Goal: Task Accomplishment & Management: Manage account settings

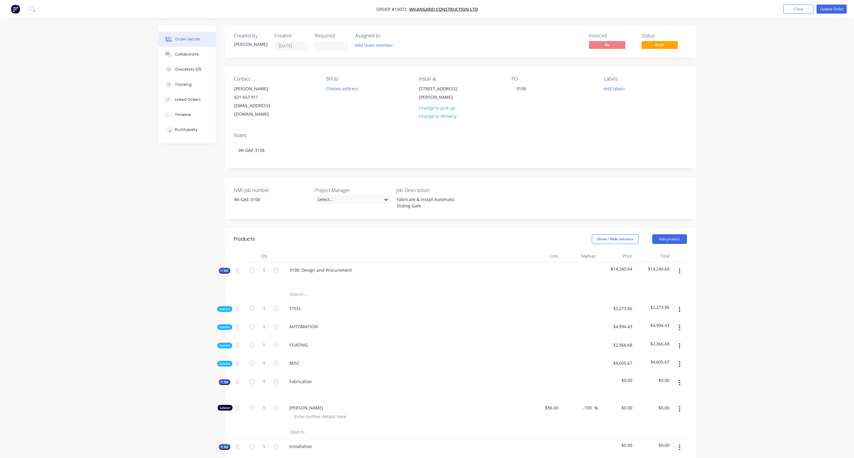
scroll to position [34, 0]
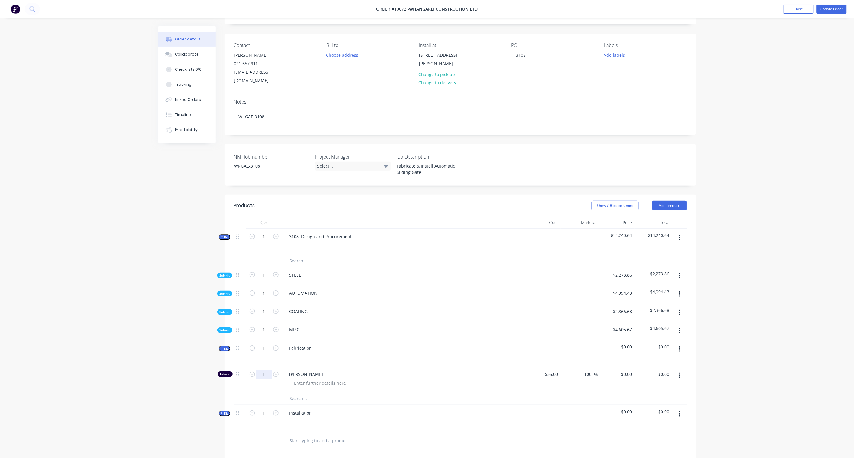
click at [265, 370] on input "1" at bounding box center [264, 374] width 16 height 9
type input "22"
click at [170, 350] on div "Created by Karl Created 22/09/25 Required Assigned to Add team member Invoiced …" at bounding box center [427, 298] width 538 height 613
click at [628, 370] on input "0" at bounding box center [628, 374] width 14 height 9
type input "100"
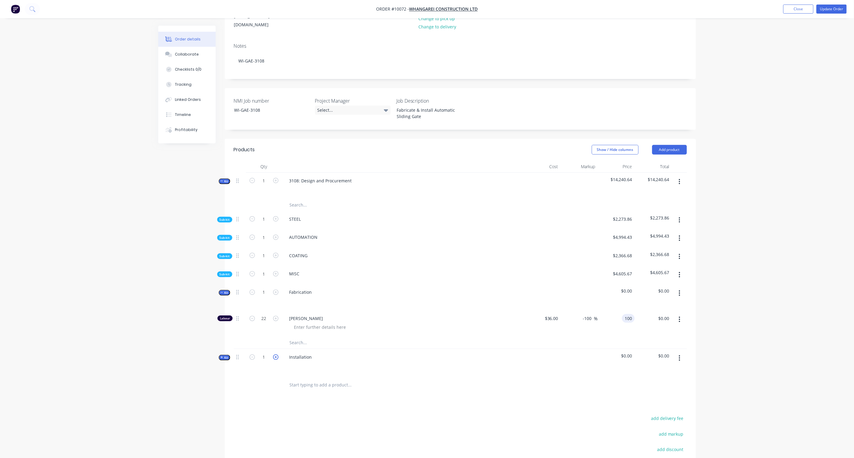
scroll to position [101, 0]
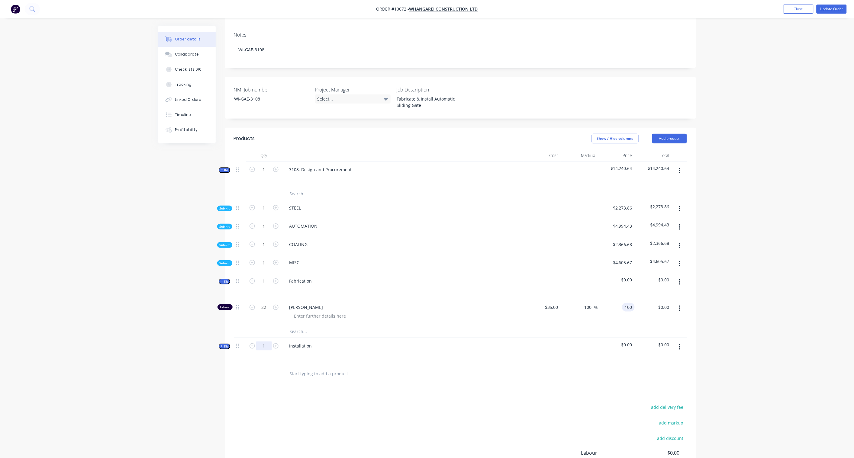
type input "177.78"
type input "$100.00"
type input "$2,200.00"
click at [266, 342] on input "1" at bounding box center [264, 346] width 16 height 9
click at [268, 388] on div "Products Show / Hide columns Add product Qty Cost Markup Price Total Kit 1 3108…" at bounding box center [460, 328] width 471 height 401
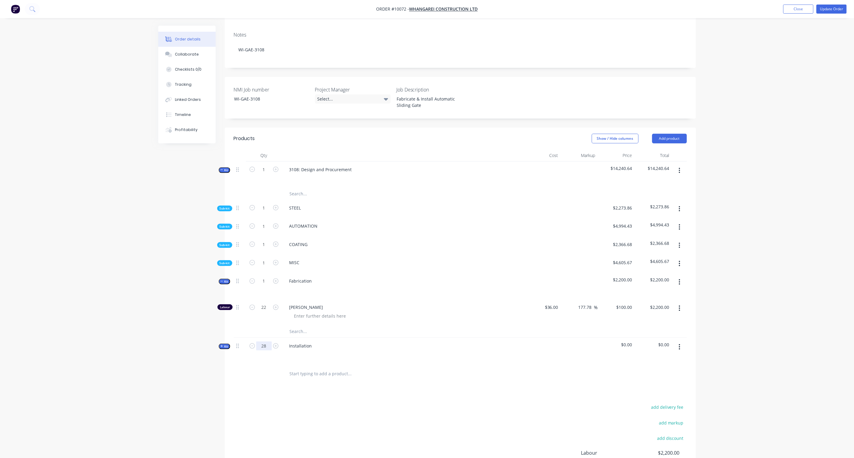
click at [264, 342] on input "28" at bounding box center [264, 346] width 16 height 9
type input "1"
click at [220, 372] on div "Created by Karl Created 22/09/25 Required Assigned to Add team member Invoiced …" at bounding box center [427, 231] width 538 height 613
click at [223, 345] on icon "button" at bounding box center [222, 346] width 3 height 3
drag, startPoint x: 264, startPoint y: 366, endPoint x: 275, endPoint y: 366, distance: 11.5
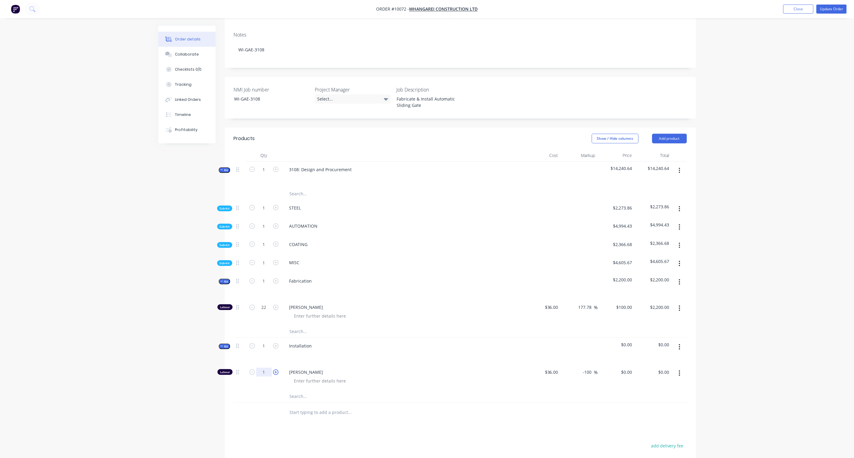
click at [264, 368] on input "1" at bounding box center [264, 372] width 16 height 9
type input "28"
click at [194, 392] on div "Created by Karl Created 22/09/25 Required Assigned to Add team member Invoiced …" at bounding box center [427, 251] width 538 height 652
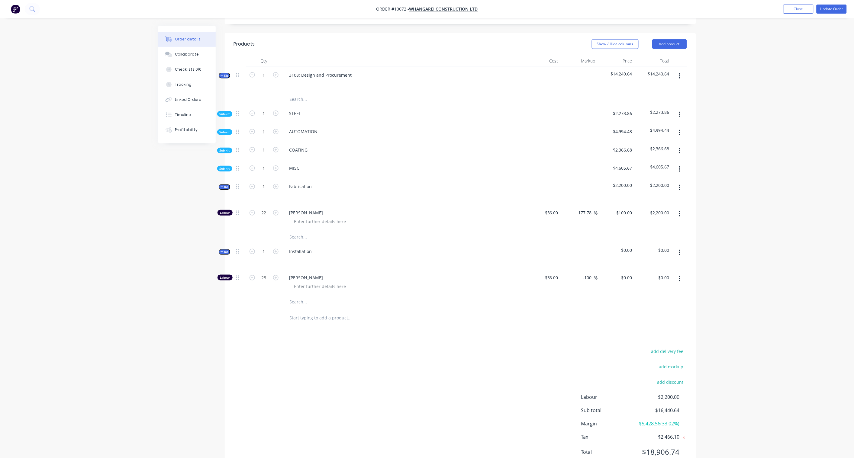
scroll to position [177, 0]
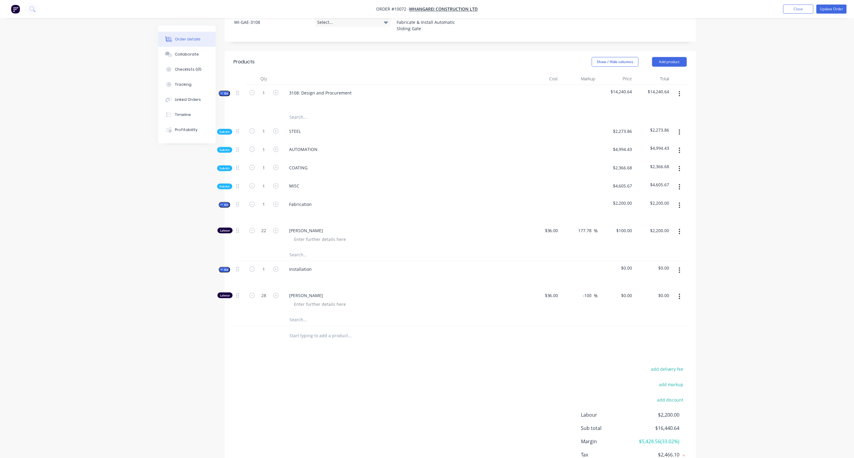
click at [228, 184] on span "Sub-kit" at bounding box center [225, 186] width 10 height 5
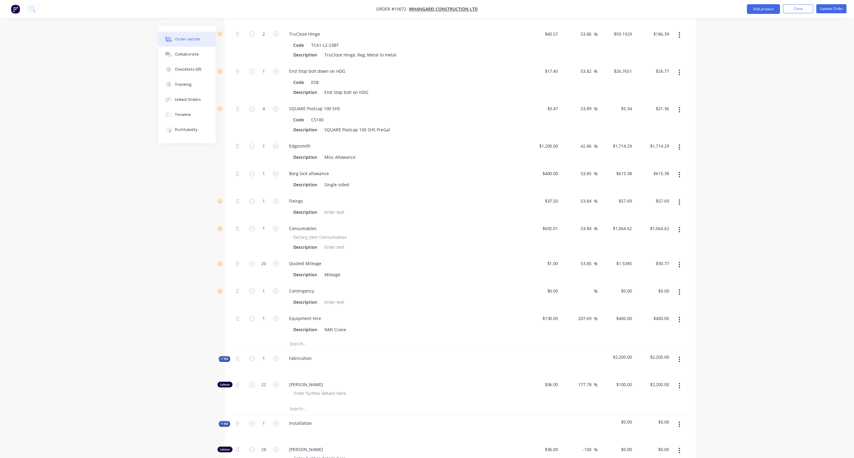
scroll to position [479, 0]
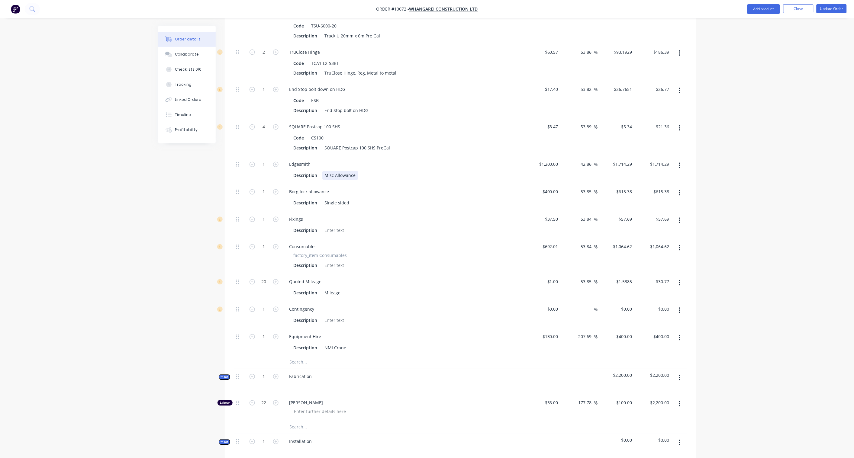
click at [335, 171] on div "Misc Allowance" at bounding box center [340, 175] width 36 height 9
drag, startPoint x: 356, startPoint y: 168, endPoint x: 315, endPoint y: 165, distance: 40.9
click at [315, 171] on div "Description Misc Allowance" at bounding box center [401, 175] width 221 height 9
click at [164, 192] on div "Created by Karl Created 22/09/25 Required Assigned to Add team member Invoiced …" at bounding box center [427, 109] width 538 height 1126
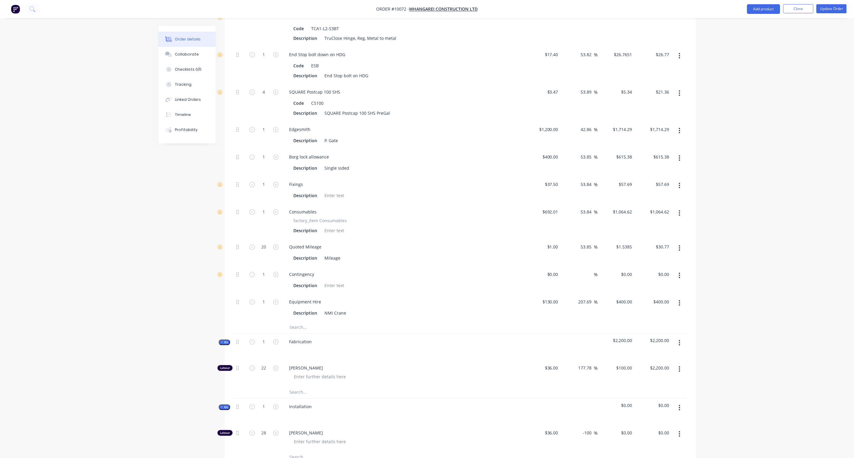
scroll to position [513, 0]
click at [337, 138] on div "P. Gate" at bounding box center [331, 142] width 18 height 9
drag, startPoint x: 350, startPoint y: 134, endPoint x: 340, endPoint y: 132, distance: 9.2
click at [340, 138] on div "P. Gate -Gate from Edgesmith (TGV)" at bounding box center [370, 142] width 96 height 9
click at [106, 219] on div "Order details Collaborate Checklists 0/0 Tracking Linked Orders Timeline Profit…" at bounding box center [427, 63] width 854 height 1152
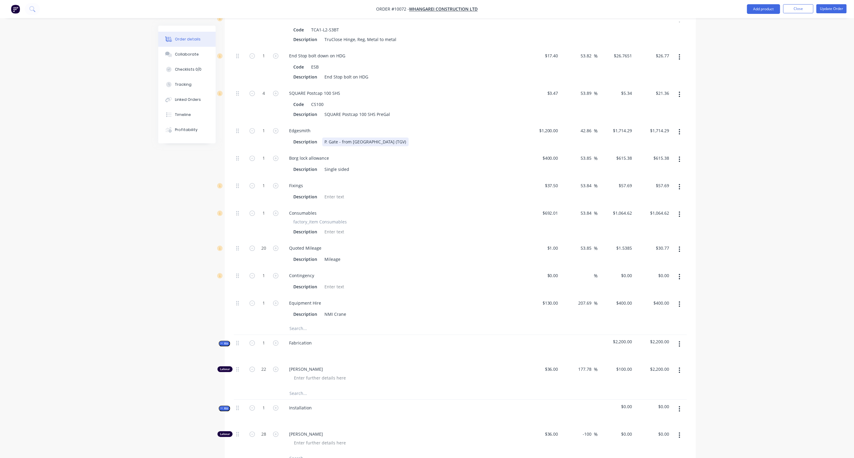
click at [373, 138] on div "P. Gate - from Edgesmith (TGV)" at bounding box center [365, 142] width 86 height 9
click at [139, 220] on div "Order details Collaborate Checklists 0/0 Tracking Linked Orders Timeline Profit…" at bounding box center [427, 63] width 854 height 1152
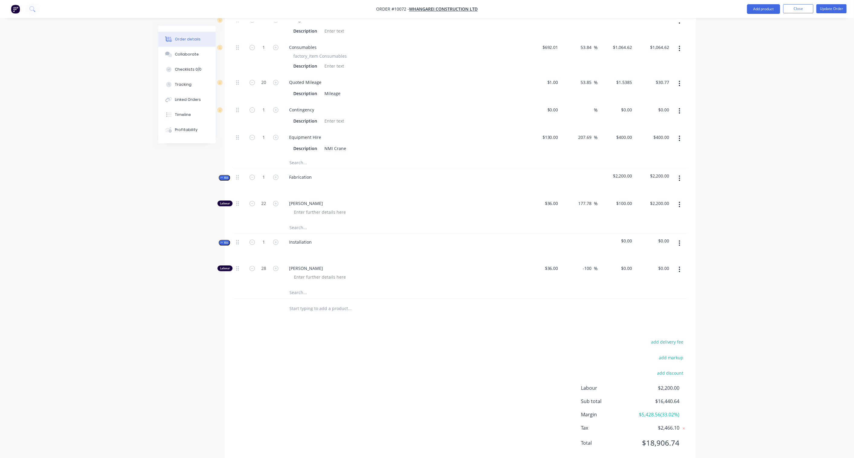
scroll to position [681, 0]
click at [632, 262] on input "0" at bounding box center [631, 266] width 7 height 9
type input "100"
type input "177.78"
type input "$100.00"
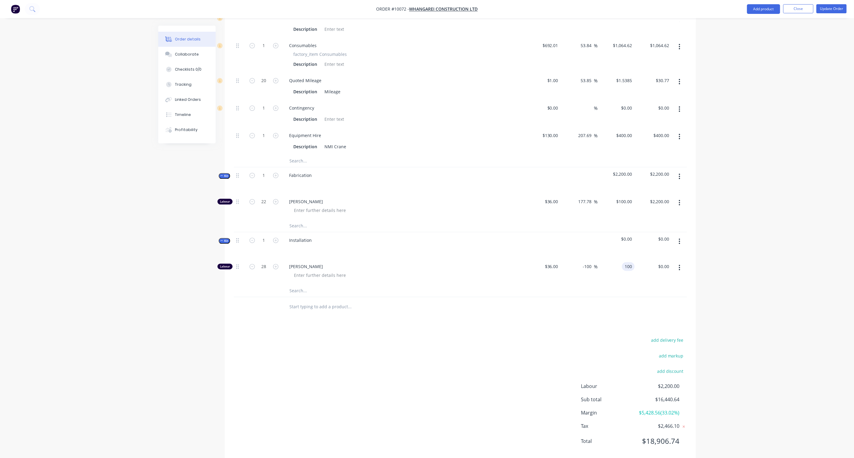
type input "$2,800.00"
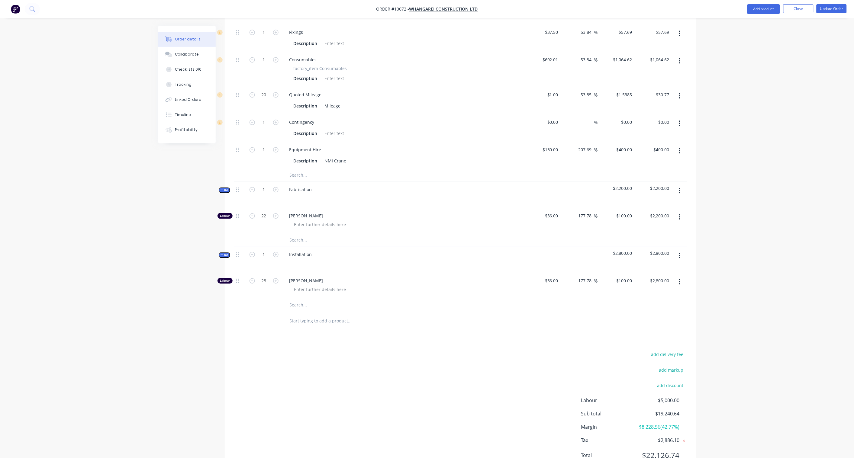
scroll to position [652, 0]
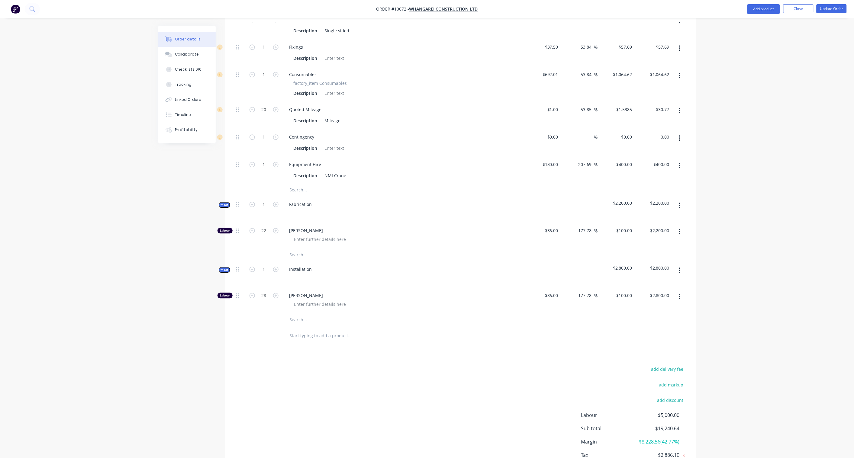
drag, startPoint x: 665, startPoint y: 128, endPoint x: 679, endPoint y: 128, distance: 13.9
click at [665, 133] on input "0.00" at bounding box center [665, 137] width 14 height 9
click at [667, 133] on input "0.00" at bounding box center [665, 137] width 14 height 9
paste input "68.36"
type input "68.36"
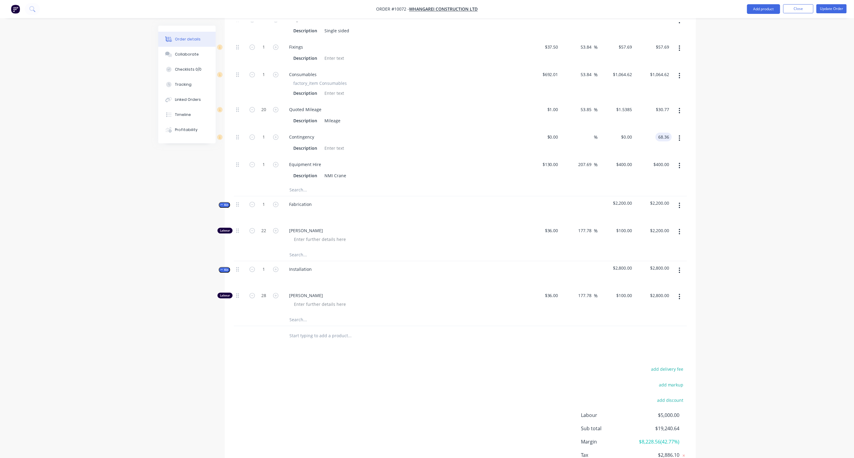
type input "$68.36"
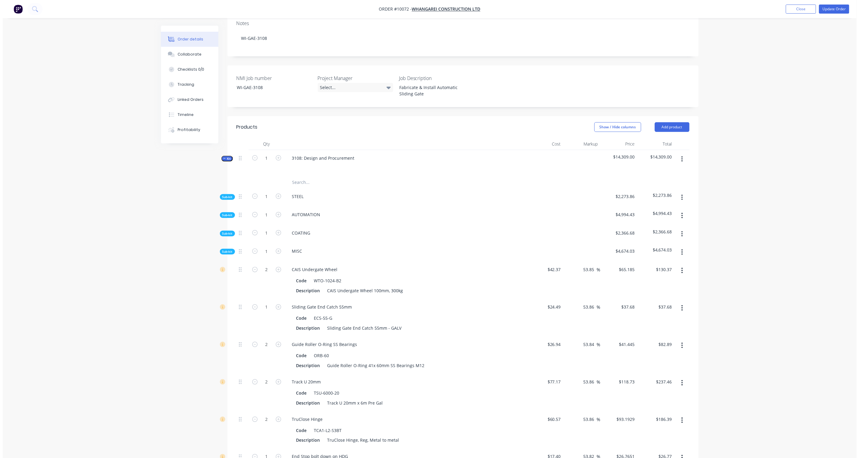
scroll to position [0, 0]
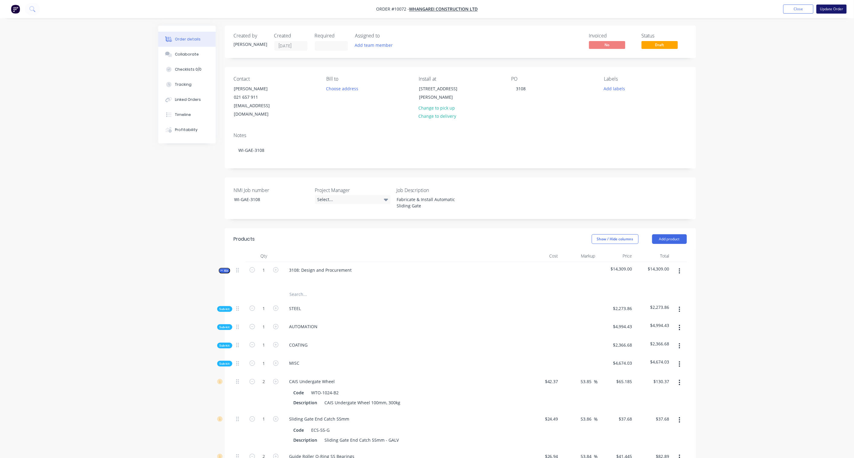
click at [835, 9] on button "Update Order" at bounding box center [832, 9] width 30 height 9
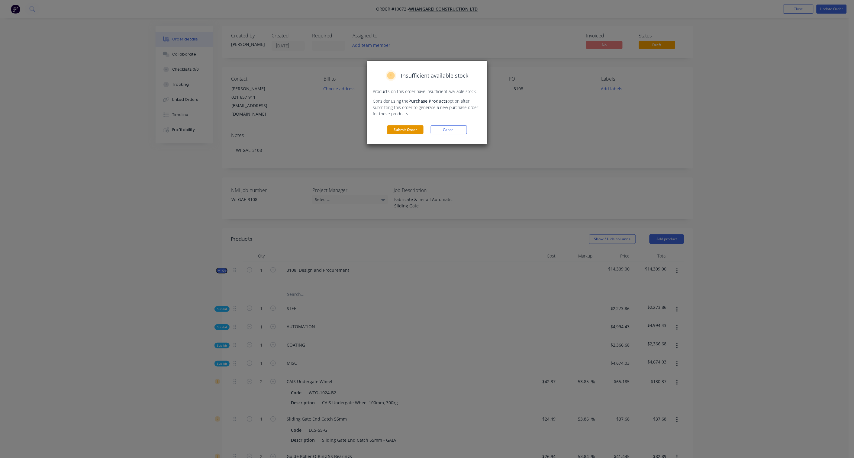
click at [416, 130] on button "Submit Order" at bounding box center [405, 129] width 36 height 9
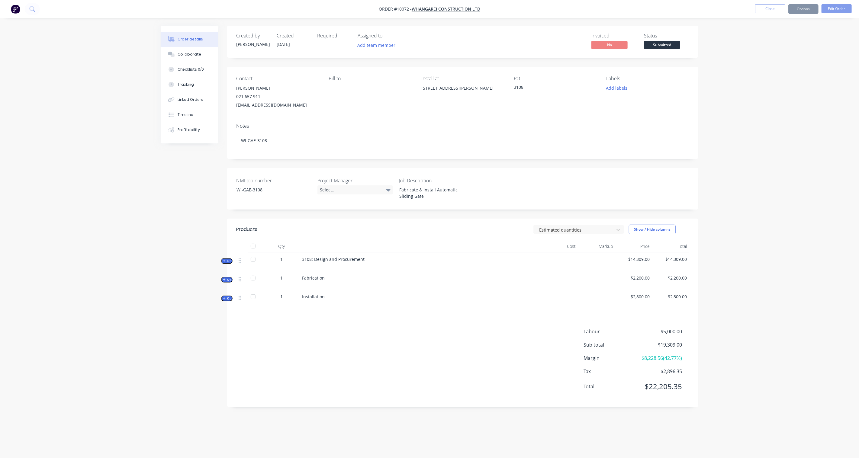
click at [349, 195] on div "Project Manager Select..." at bounding box center [355, 189] width 76 height 24
click at [352, 188] on div "Select..." at bounding box center [355, 189] width 76 height 9
click at [342, 212] on div "[PERSON_NAME]" at bounding box center [338, 215] width 33 height 8
click at [129, 236] on div "Order details Collaborate Checklists 0/0 Tracking Linked Orders Timeline Profit…" at bounding box center [429, 229] width 859 height 458
click at [618, 86] on button "Add labels" at bounding box center [617, 88] width 28 height 8
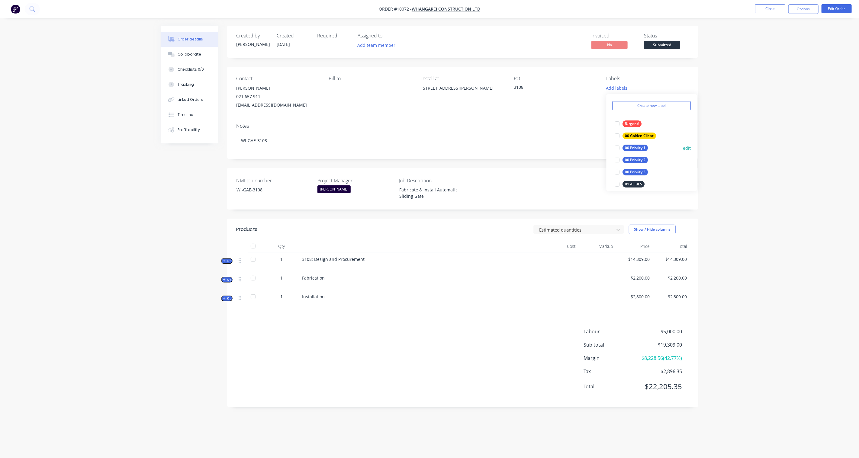
scroll to position [34, 0]
click at [645, 147] on div "00 Priority 2" at bounding box center [635, 145] width 25 height 7
click at [644, 144] on div "01 MS GAE" at bounding box center [645, 143] width 45 height 7
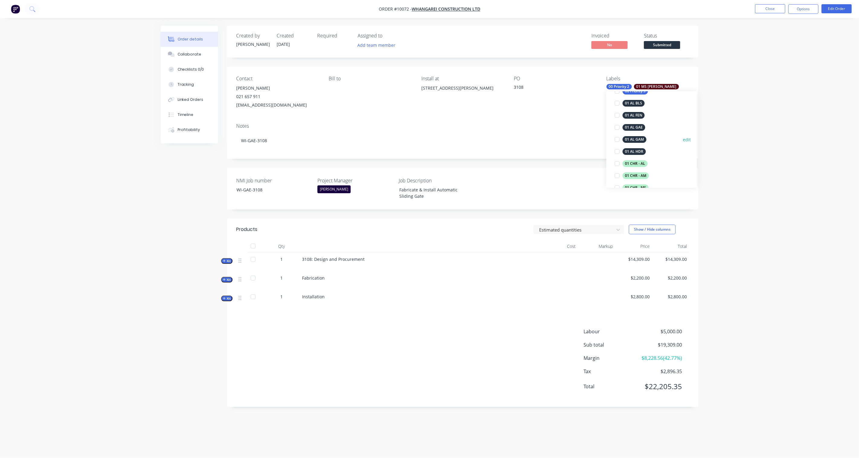
click at [642, 138] on div "01 AL GAM" at bounding box center [635, 139] width 24 height 7
click at [634, 173] on div "02 Design" at bounding box center [634, 173] width 22 height 7
click at [635, 167] on div "02 Shop Drawing" at bounding box center [640, 169] width 34 height 7
click at [636, 134] on div "03 Fabrication" at bounding box center [637, 135] width 29 height 7
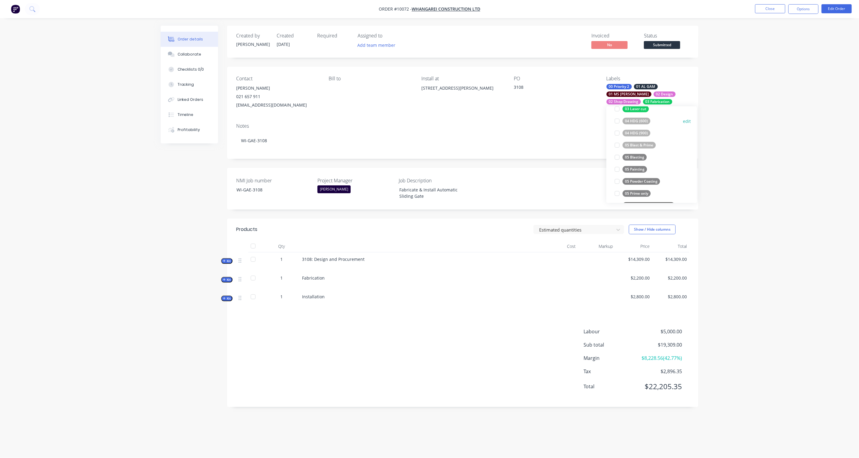
click at [640, 120] on div "04 HDG (600)" at bounding box center [637, 121] width 28 height 7
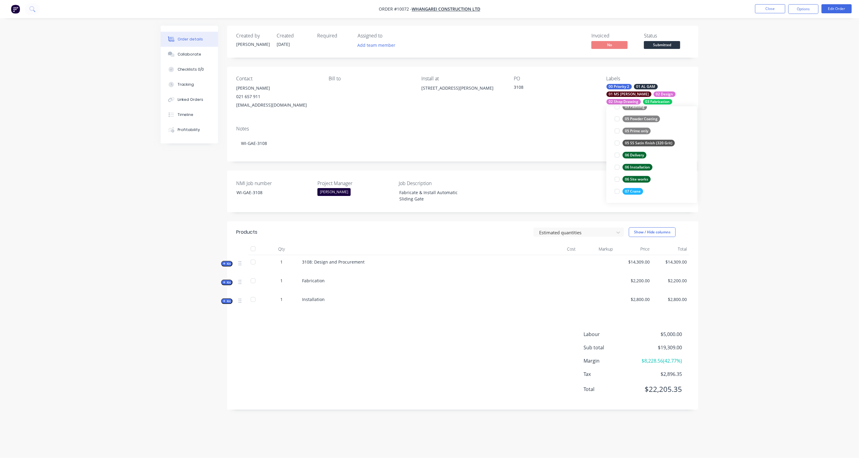
scroll to position [471, 0]
click at [637, 164] on div "06 Installation" at bounding box center [638, 166] width 30 height 7
click at [633, 198] on div "07 Crane" at bounding box center [633, 198] width 21 height 7
click at [764, 188] on div "Order details Collaborate Checklists 0/0 Tracking Linked Orders Timeline Profit…" at bounding box center [429, 229] width 859 height 458
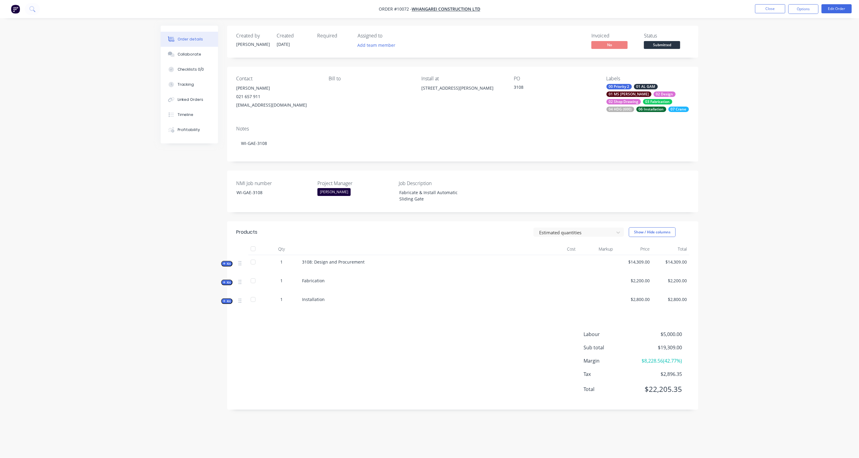
click at [669, 110] on div "07 Crane" at bounding box center [679, 109] width 21 height 5
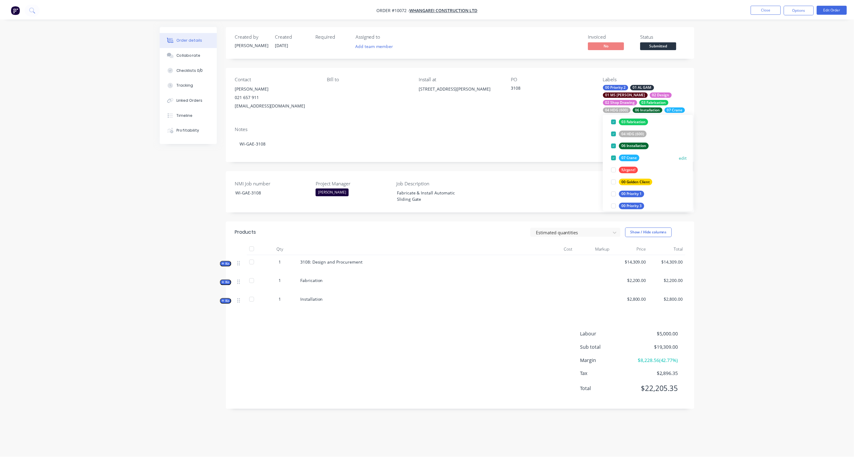
scroll to position [101, 0]
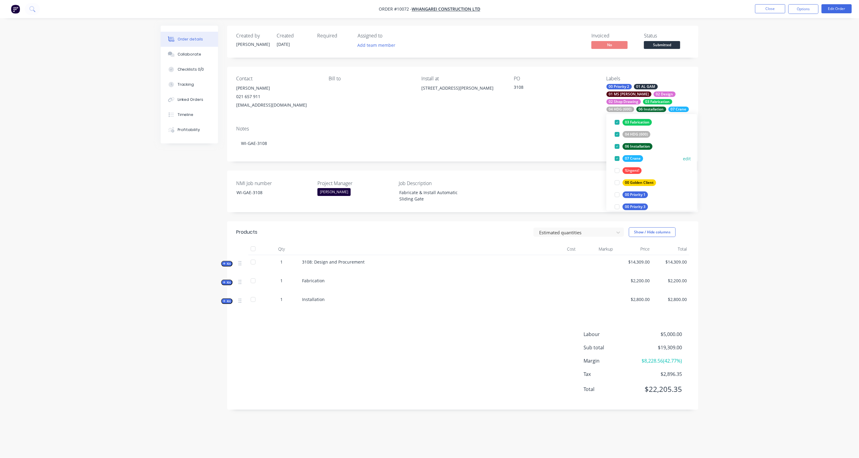
click at [617, 158] on div at bounding box center [617, 159] width 12 height 12
click at [742, 155] on div "Order details Collaborate Checklists 0/0 Tracking Linked Orders Timeline Profit…" at bounding box center [429, 229] width 859 height 458
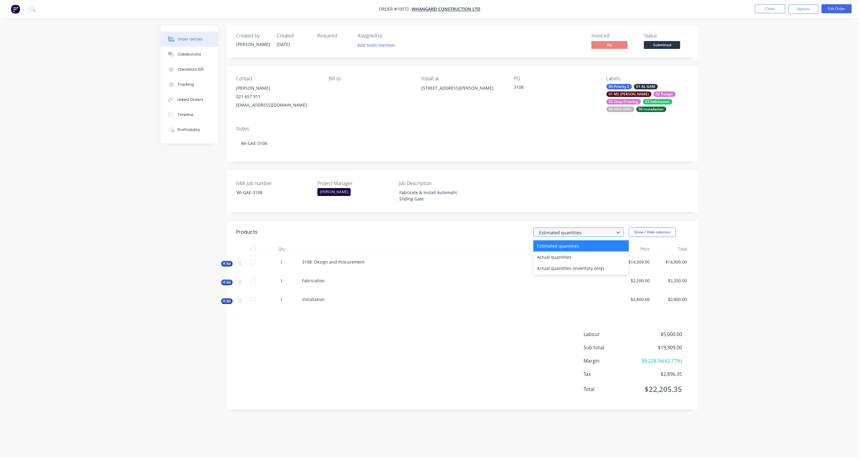
click at [606, 231] on div at bounding box center [575, 233] width 72 height 8
click at [721, 229] on div "Order details Collaborate Checklists 0/0 Tracking Linked Orders Timeline Profit…" at bounding box center [429, 229] width 859 height 458
click at [726, 208] on div "Order details Collaborate Checklists 0/0 Tracking Linked Orders Timeline Profit…" at bounding box center [429, 229] width 859 height 458
click at [645, 234] on button "Show / Hide columns" at bounding box center [652, 232] width 47 height 10
click at [761, 242] on div "Order details Collaborate Checklists 0/0 Tracking Linked Orders Timeline Profit…" at bounding box center [429, 229] width 859 height 458
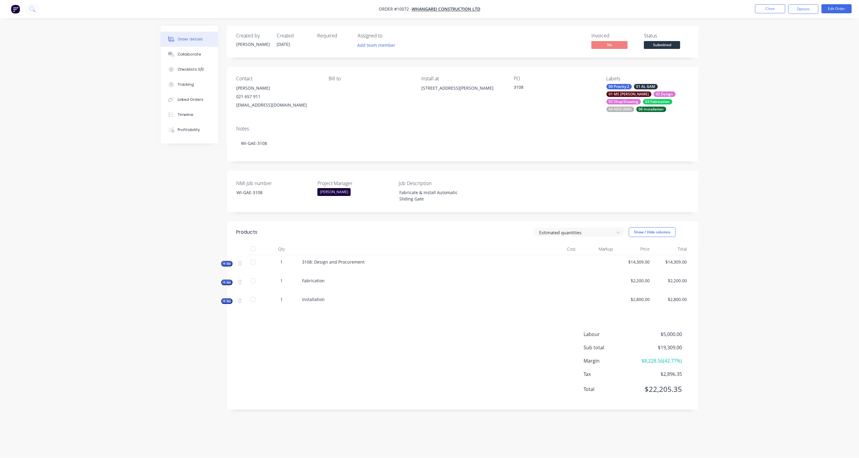
click at [388, 50] on div "Add team member" at bounding box center [388, 45] width 60 height 9
type input "hay"
click at [392, 82] on div "[PERSON_NAME]" at bounding box center [406, 79] width 60 height 6
click at [170, 170] on div "Created by Karl Created 22/09/25 Required Assigned to HR Invoiced No Status Sub…" at bounding box center [430, 222] width 538 height 393
click at [183, 68] on div "Checklists 0/0" at bounding box center [191, 69] width 27 height 5
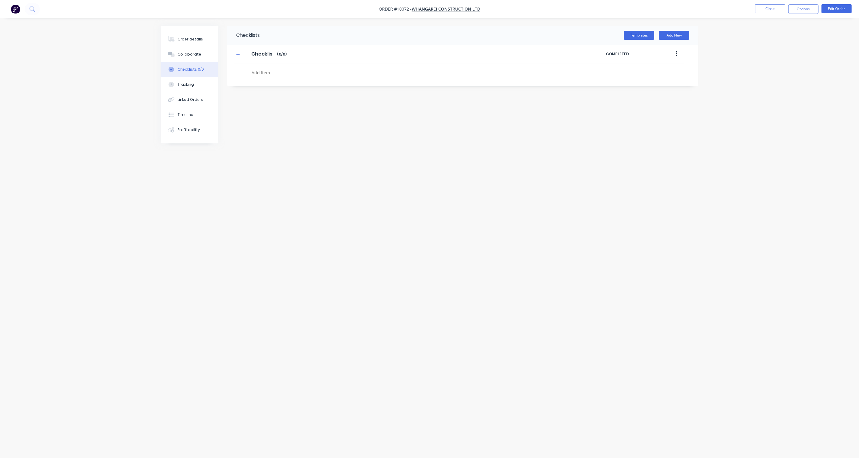
click at [677, 52] on icon "button" at bounding box center [676, 53] width 1 height 5
click at [650, 82] on div "Delete" at bounding box center [655, 82] width 47 height 9
click at [646, 38] on button "Templates" at bounding box center [639, 35] width 30 height 9
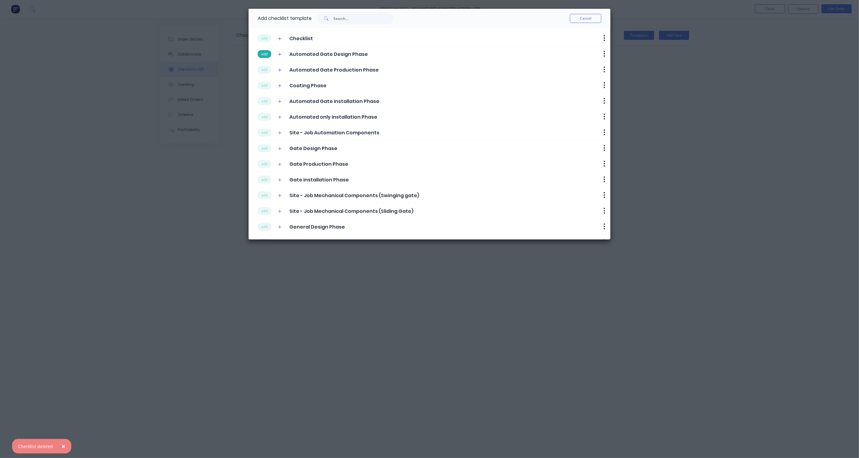
click at [266, 53] on button "add" at bounding box center [265, 54] width 14 height 8
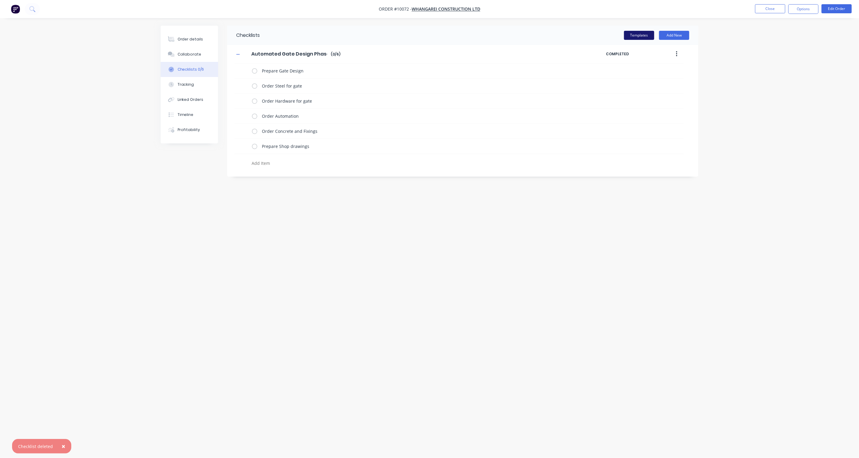
click at [634, 34] on button "Templates" at bounding box center [639, 35] width 30 height 9
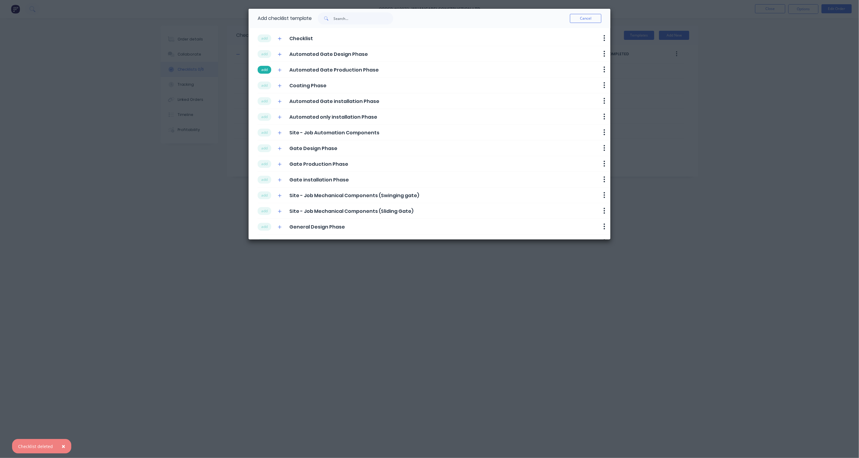
click at [266, 69] on button "add" at bounding box center [265, 70] width 14 height 8
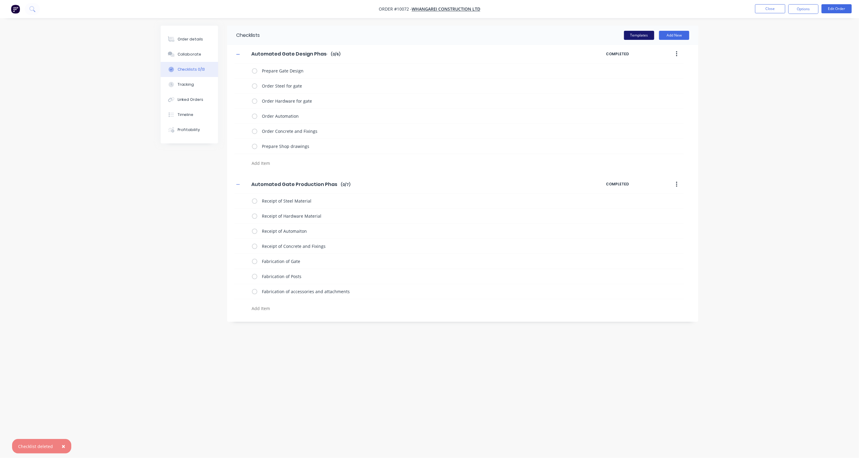
click at [644, 37] on button "Templates" at bounding box center [639, 35] width 30 height 9
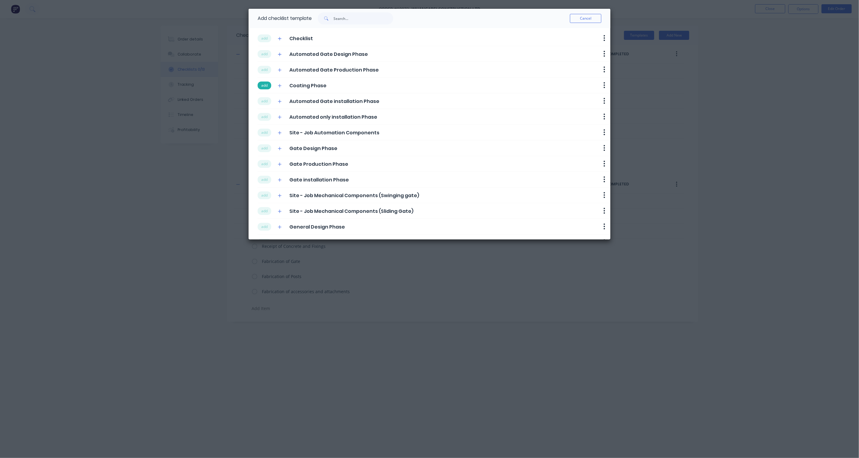
click at [267, 87] on button "add" at bounding box center [265, 86] width 14 height 8
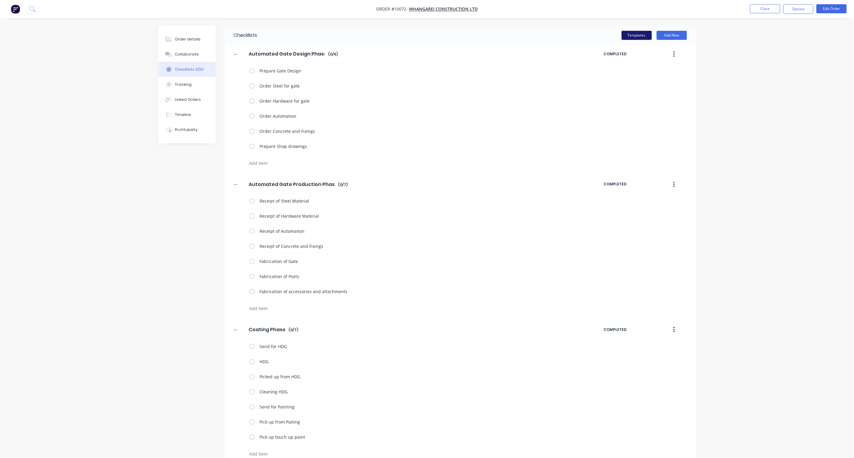
click at [642, 36] on button "Templates" at bounding box center [637, 35] width 30 height 9
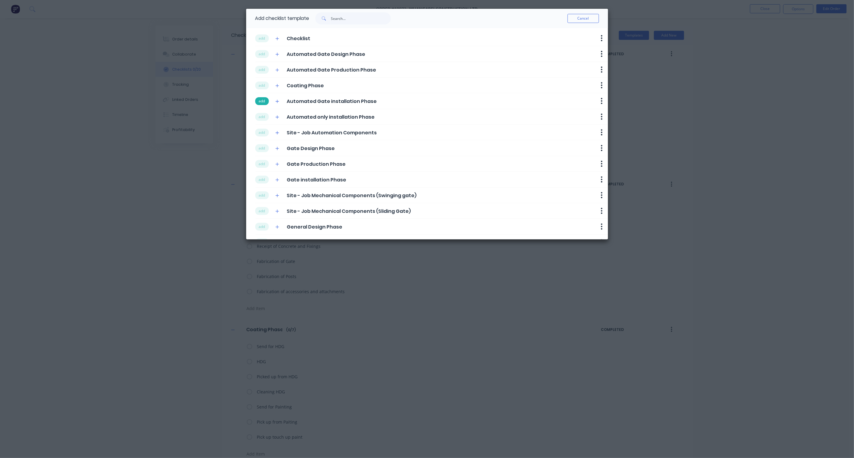
click at [263, 101] on button "add" at bounding box center [262, 101] width 14 height 8
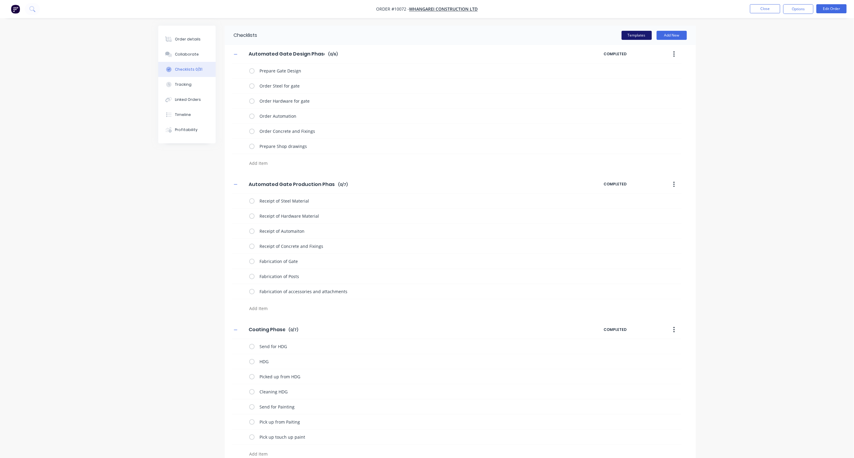
click at [643, 34] on button "Templates" at bounding box center [637, 35] width 30 height 9
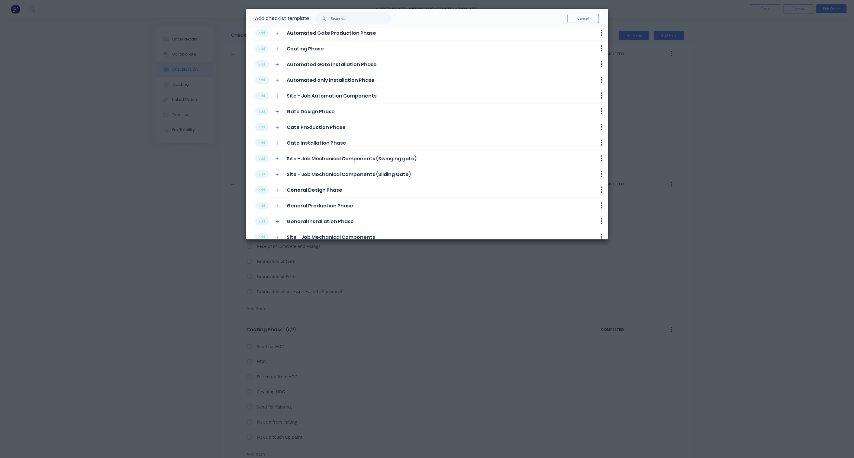
scroll to position [48, 0]
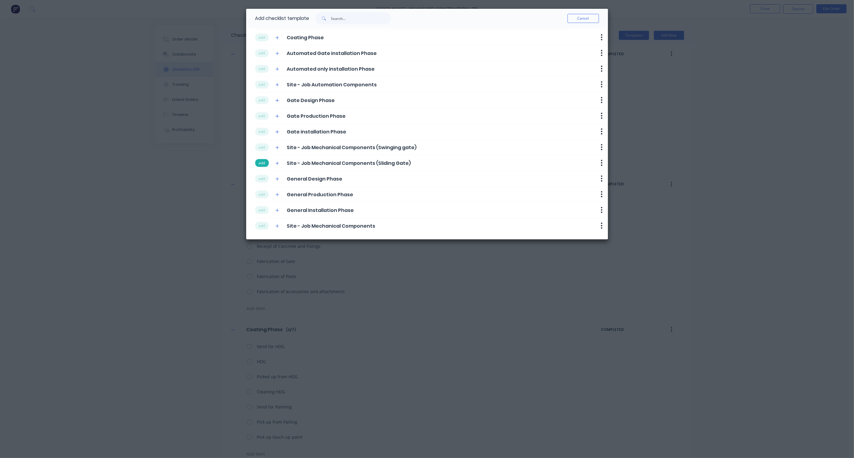
click at [262, 163] on button "add" at bounding box center [262, 163] width 14 height 8
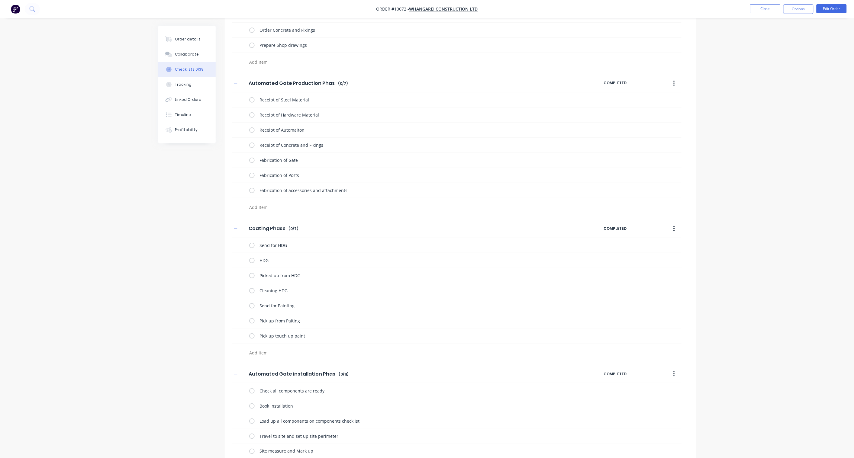
scroll to position [0, 0]
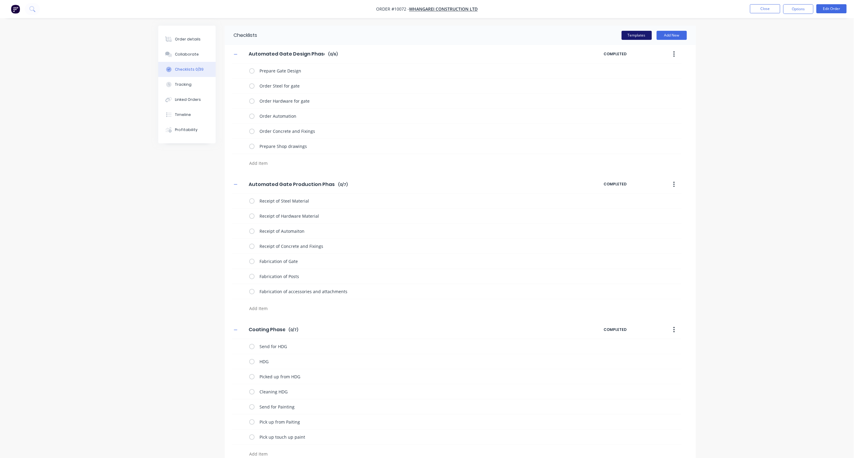
click at [632, 34] on button "Templates" at bounding box center [637, 35] width 30 height 9
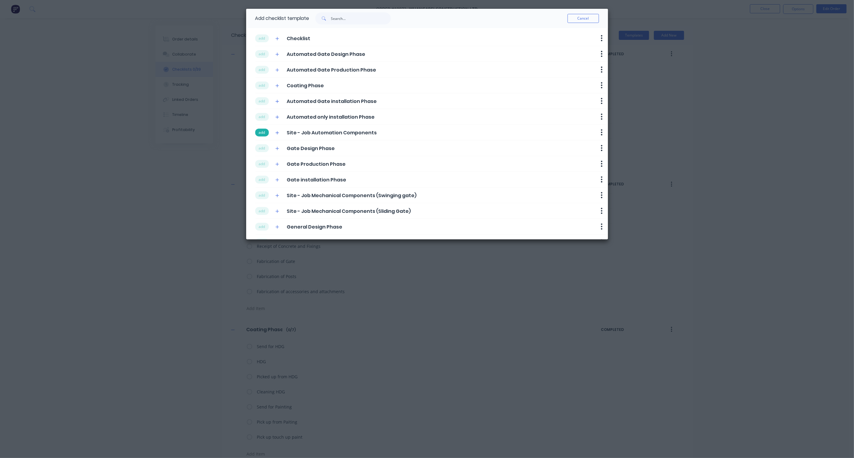
click at [267, 131] on button "add" at bounding box center [262, 133] width 14 height 8
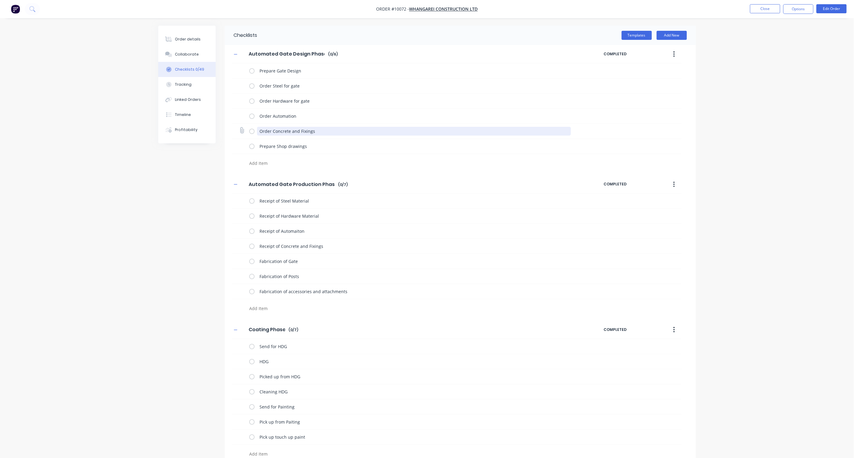
click at [336, 131] on textarea "Order Concrete and Fixings" at bounding box center [414, 131] width 314 height 9
click at [293, 163] on textarea at bounding box center [392, 163] width 291 height 9
drag, startPoint x: 313, startPoint y: 147, endPoint x: 245, endPoint y: 145, distance: 68.3
click at [245, 145] on div "Prepare Shop drawings" at bounding box center [456, 146] width 449 height 15
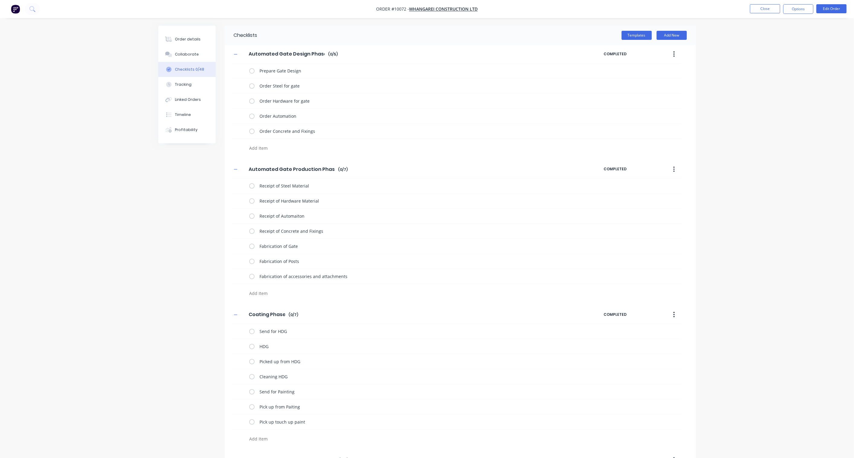
click at [272, 147] on textarea at bounding box center [392, 148] width 291 height 9
paste textarea "Prepare Shop drawings"
type textarea "x"
type textarea "Prepare Shop drawings"
type textarea "x"
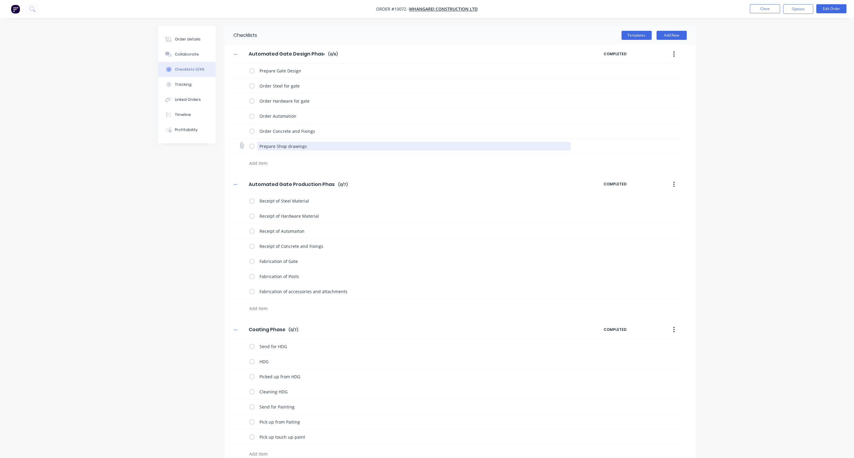
drag, startPoint x: 315, startPoint y: 147, endPoint x: 239, endPoint y: 144, distance: 76.5
click at [239, 144] on div "Prepare Shop drawings" at bounding box center [456, 146] width 449 height 15
click at [256, 162] on textarea at bounding box center [392, 163] width 291 height 9
paste textarea "Prepare Shop drawings"
type textarea "x"
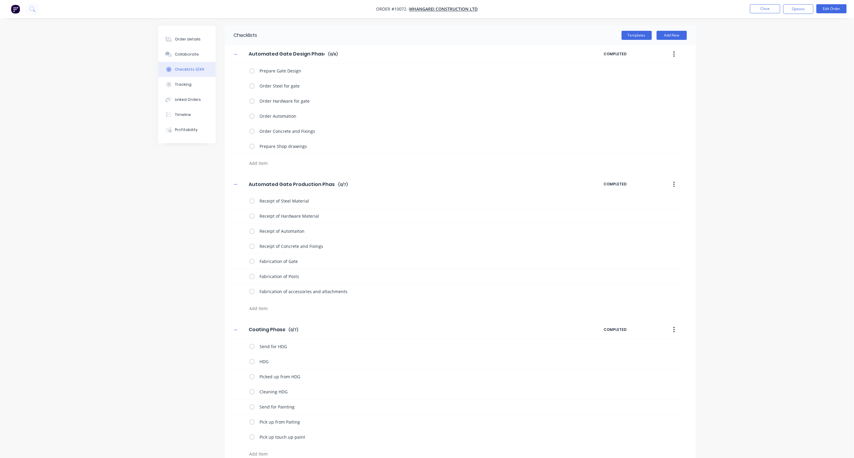
type textarea "Prepare Shop drawings"
type textarea "x"
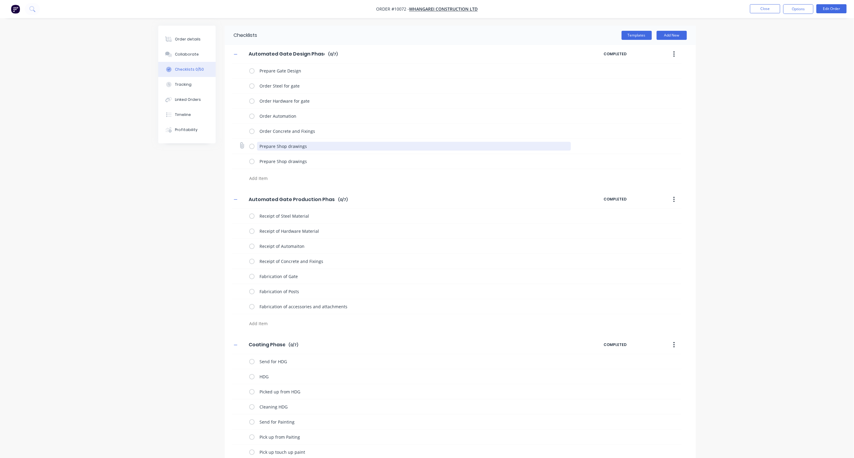
drag, startPoint x: 318, startPoint y: 148, endPoint x: 257, endPoint y: 148, distance: 61.0
click at [257, 148] on textarea "Prepare Shop drawings" at bounding box center [414, 146] width 314 height 9
type textarea "x"
type textarea "O"
type textarea "x"
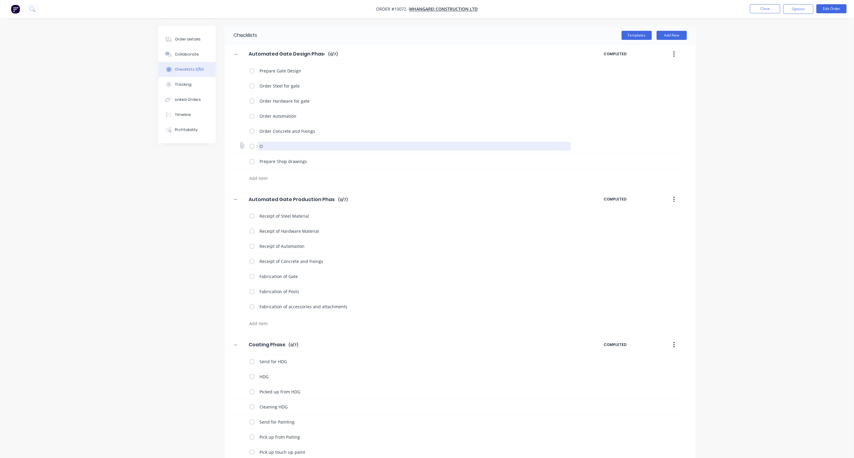
type textarea "Or"
type textarea "x"
type textarea "Ord"
type textarea "x"
type textarea "Orde"
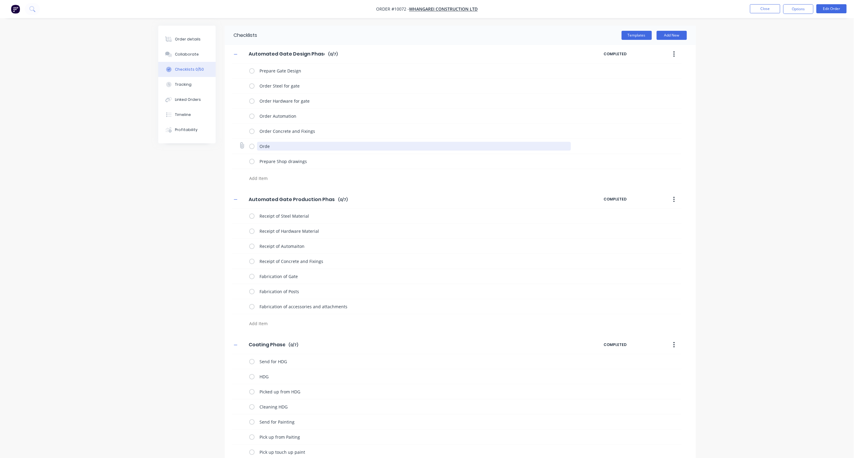
type textarea "x"
type textarea "Order"
type textarea "x"
type textarea "Order"
type textarea "x"
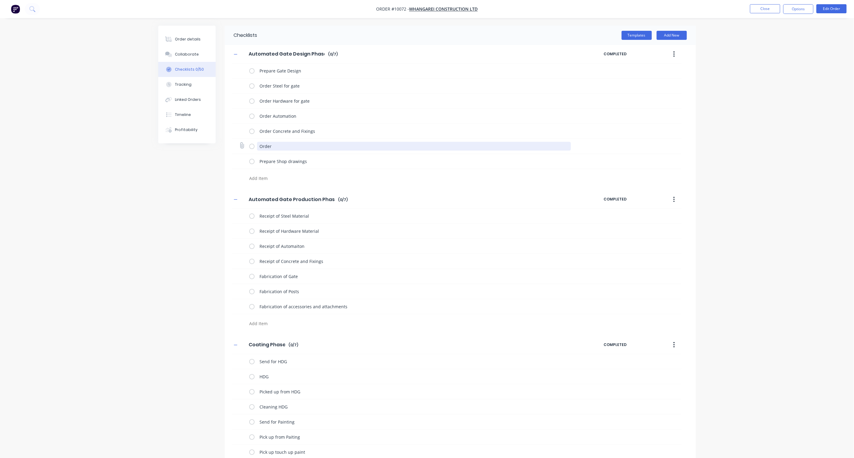
type textarea "Order A"
type textarea "x"
type textarea "Order Al"
type textarea "x"
type textarea "Order Ali"
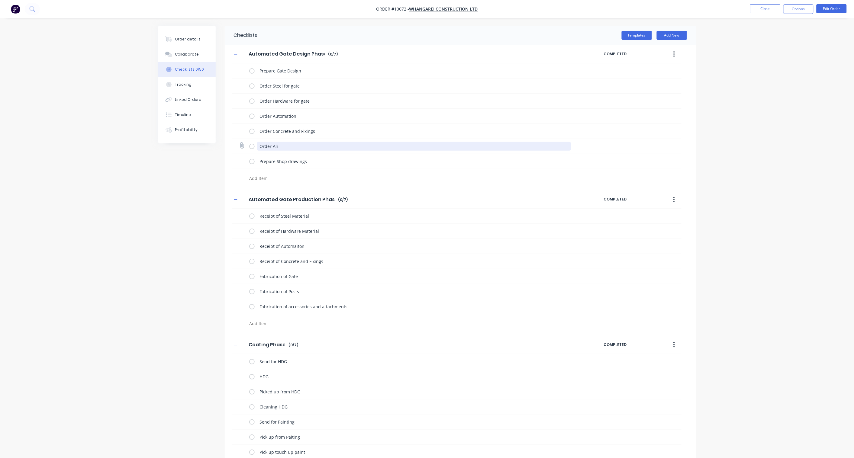
type textarea "x"
type textarea "Order Ali"
type textarea "x"
type textarea "Order Ali P"
type textarea "x"
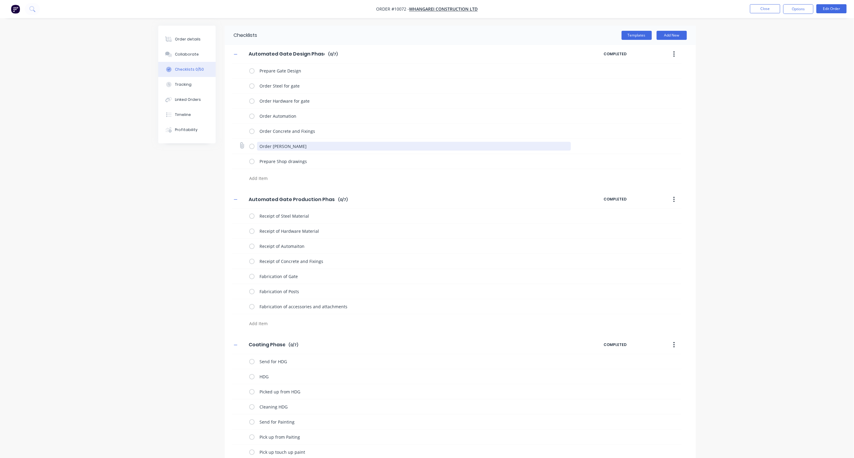
type textarea "Order Ali Pe"
type textarea "x"
type textarea "Order Ali Ped"
type textarea "x"
type textarea "Order Ali Ped."
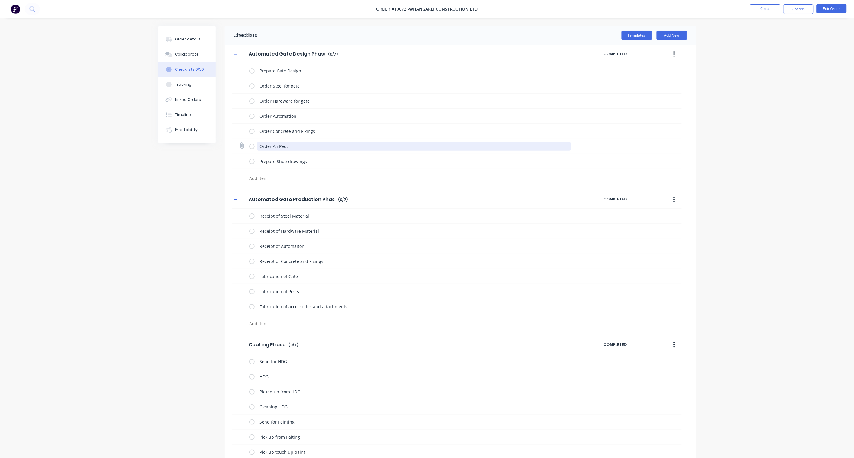
type textarea "x"
type textarea "Order Ali Ped."
type textarea "x"
type textarea "Order Ali Ped. G"
type textarea "x"
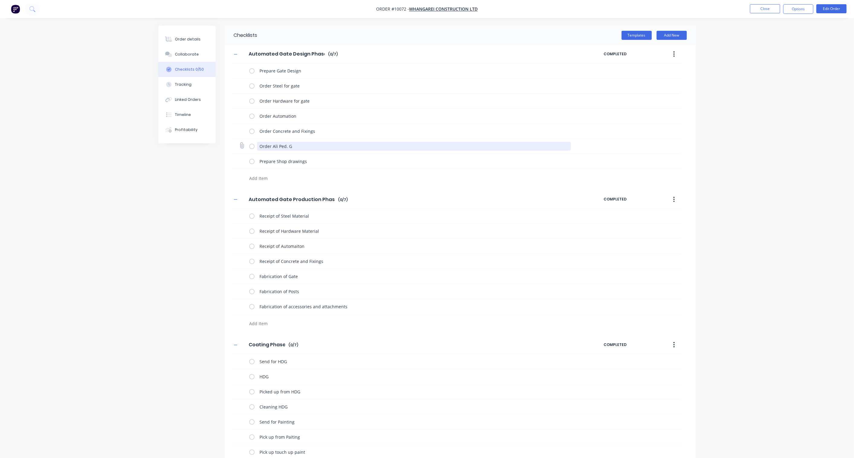
type textarea "Order Ali Ped. Ga"
type textarea "x"
type textarea "Order Ali Ped. Gate"
type textarea "x"
type textarea "Order Ali Ped. Gater"
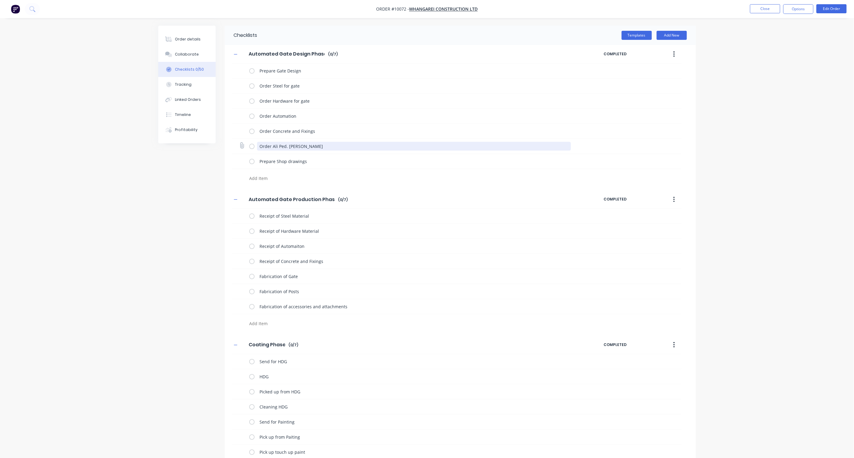
type textarea "x"
type textarea "Order Ali Ped. Gate"
drag, startPoint x: 351, startPoint y: 307, endPoint x: 253, endPoint y: 307, distance: 98.2
click at [253, 307] on div "Fabrication of accessories and attachments" at bounding box center [411, 307] width 324 height 12
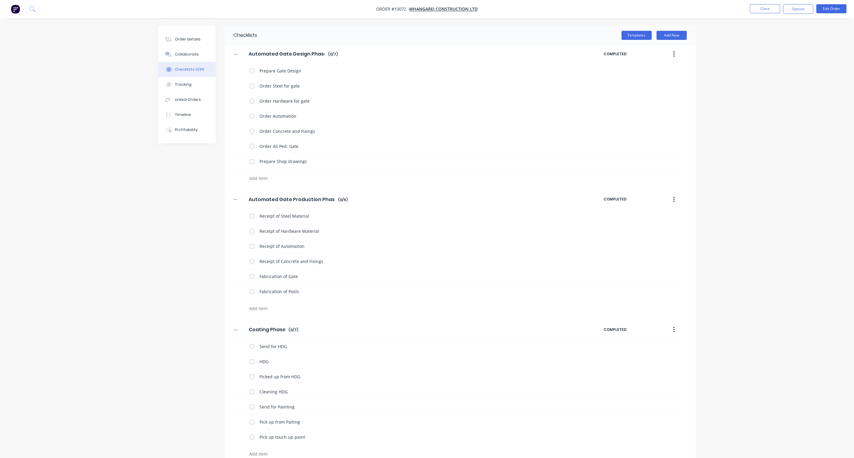
click at [278, 308] on textarea at bounding box center [392, 308] width 291 height 9
paste textarea "Fabrication of accessories and attachments"
type textarea "x"
type textarea "Fabrication of accessories and attachments"
type textarea "x"
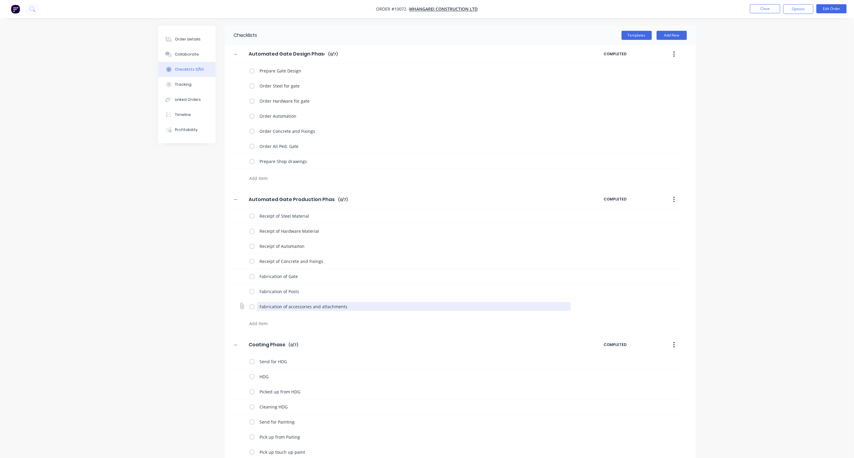
drag, startPoint x: 355, startPoint y: 307, endPoint x: 253, endPoint y: 306, distance: 101.5
click at [253, 306] on div "Fabrication of accessories and attachments" at bounding box center [411, 307] width 324 height 12
click at [258, 320] on textarea at bounding box center [392, 323] width 291 height 9
paste textarea "Fabrication of accessories and attachments"
type textarea "x"
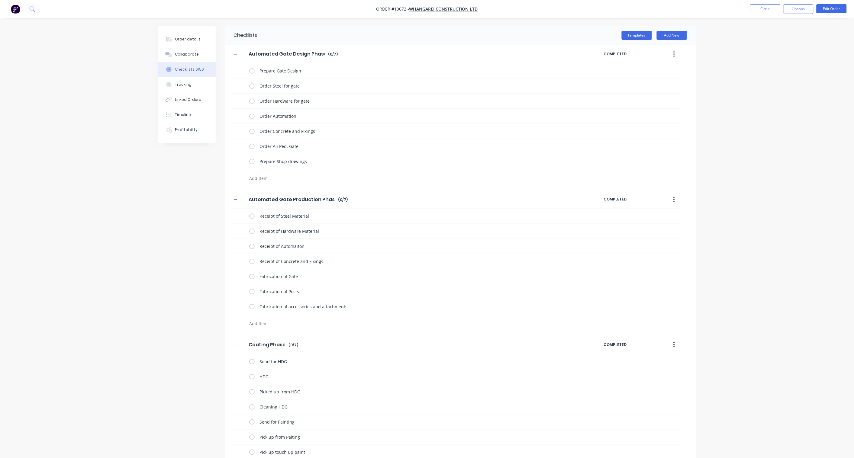
type textarea "Fabrication of accessories and attachments"
type textarea "x"
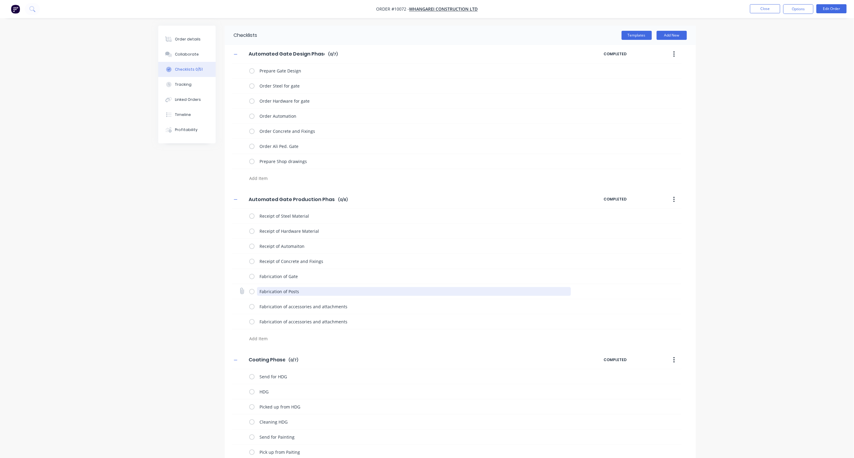
drag, startPoint x: 305, startPoint y: 294, endPoint x: 243, endPoint y: 292, distance: 62.0
click at [243, 292] on div "Fabrication of Posts" at bounding box center [456, 291] width 449 height 15
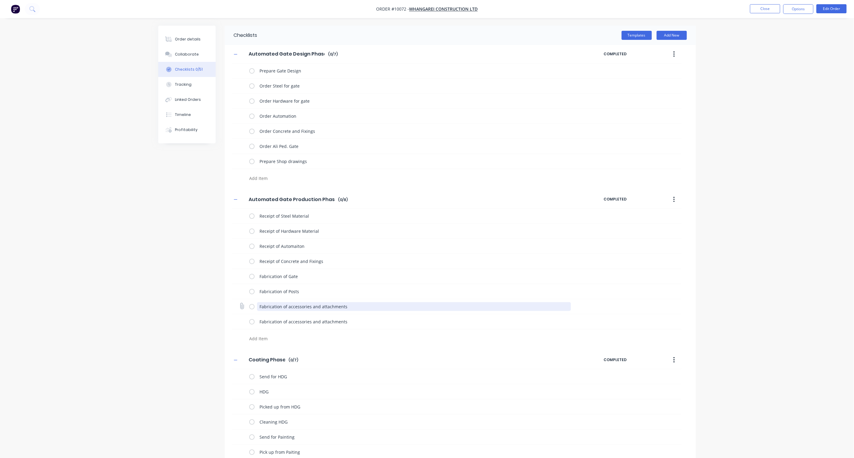
drag, startPoint x: 349, startPoint y: 305, endPoint x: 242, endPoint y: 308, distance: 107.6
click at [242, 308] on div "Fabrication of accessories and attachments" at bounding box center [456, 306] width 449 height 15
paste textarea "Pos"
type textarea "x"
type textarea "Fabrication of Posts"
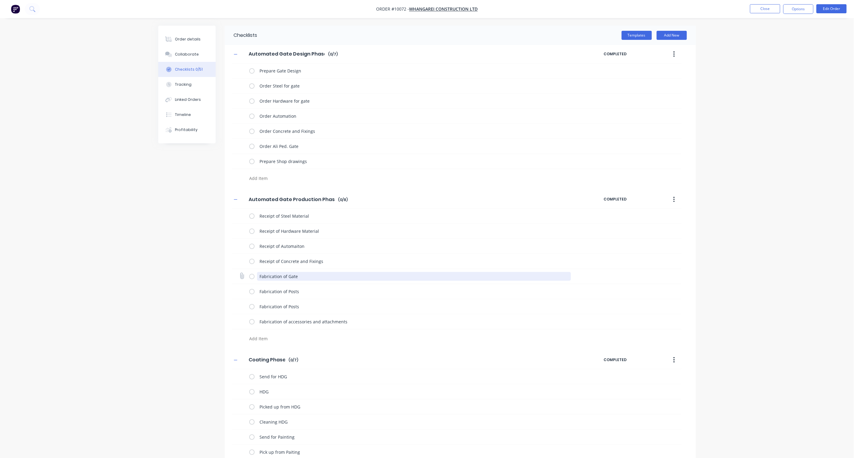
drag, startPoint x: 306, startPoint y: 278, endPoint x: 245, endPoint y: 279, distance: 60.7
click at [245, 279] on div "Fabrication of Gate" at bounding box center [456, 276] width 449 height 15
drag, startPoint x: 302, startPoint y: 291, endPoint x: 243, endPoint y: 292, distance: 59.8
click at [243, 292] on div "Fabrication of Posts" at bounding box center [456, 291] width 449 height 15
paste textarea "Gate"
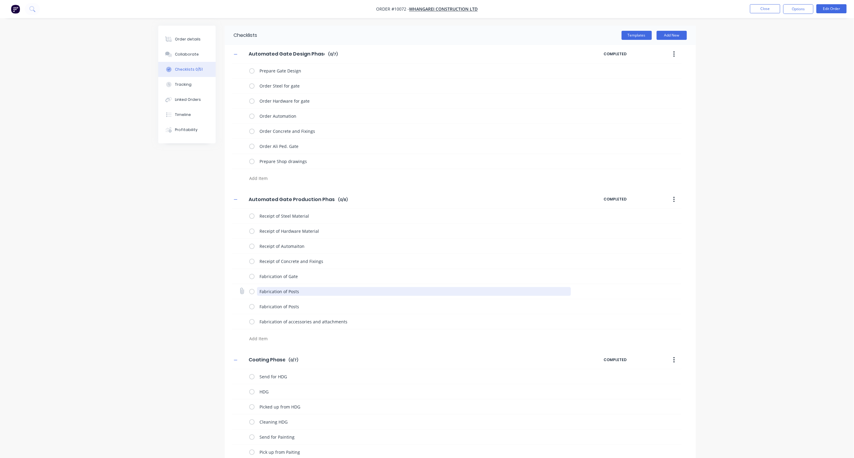
type textarea "x"
type textarea "Fabrication of Gate"
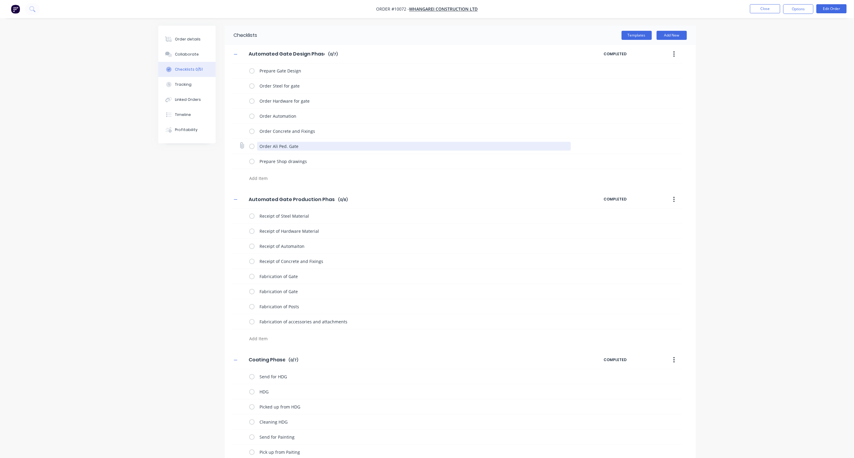
drag, startPoint x: 304, startPoint y: 143, endPoint x: 259, endPoint y: 146, distance: 45.1
click at [259, 146] on textarea "Order Ali Ped. Gate" at bounding box center [414, 146] width 314 height 9
drag, startPoint x: 313, startPoint y: 275, endPoint x: 259, endPoint y: 275, distance: 54.7
click at [259, 275] on textarea "Fabrication of Gate" at bounding box center [414, 276] width 314 height 9
paste textarea "Order Ali Ped."
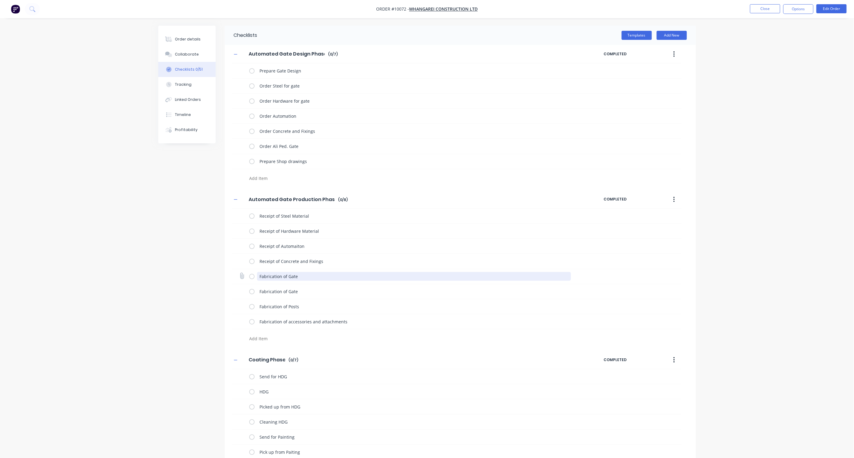
type textarea "x"
type textarea "Order Ali Ped. Gate"
drag, startPoint x: 270, startPoint y: 275, endPoint x: 257, endPoint y: 275, distance: 12.7
click at [257, 275] on textarea "Order Ali Ped. Gate" at bounding box center [414, 276] width 314 height 9
type textarea "x"
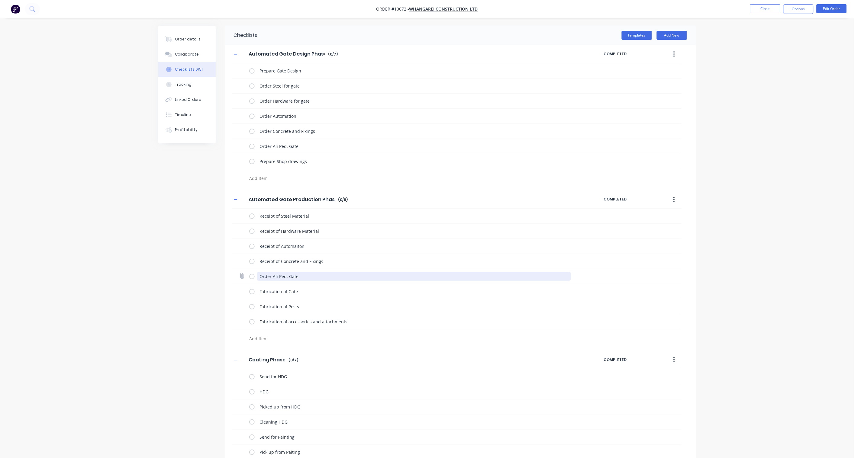
type textarea "R Ali Ped. Gate"
type textarea "x"
type textarea "Re Ali Ped. Gate"
type textarea "x"
type textarea "Rec Ali Ped. Gate"
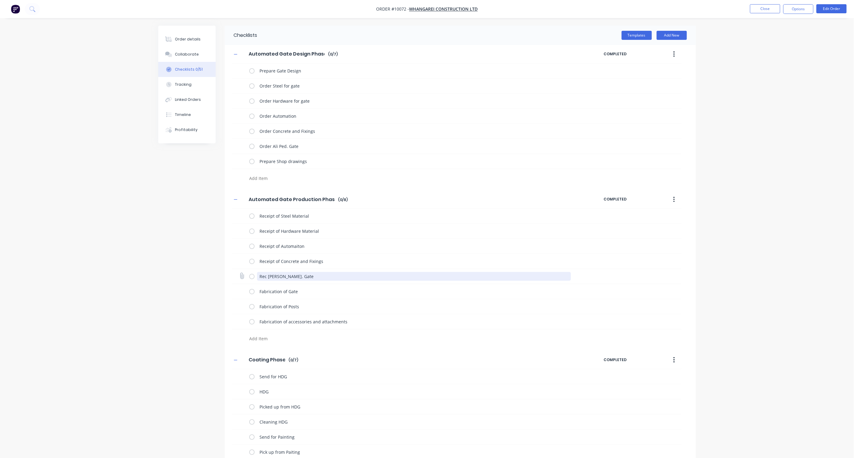
type textarea "x"
type textarea "Rece Ali Ped. Gate"
type textarea "x"
type textarea "Recei Ali Ped. Gate"
type textarea "x"
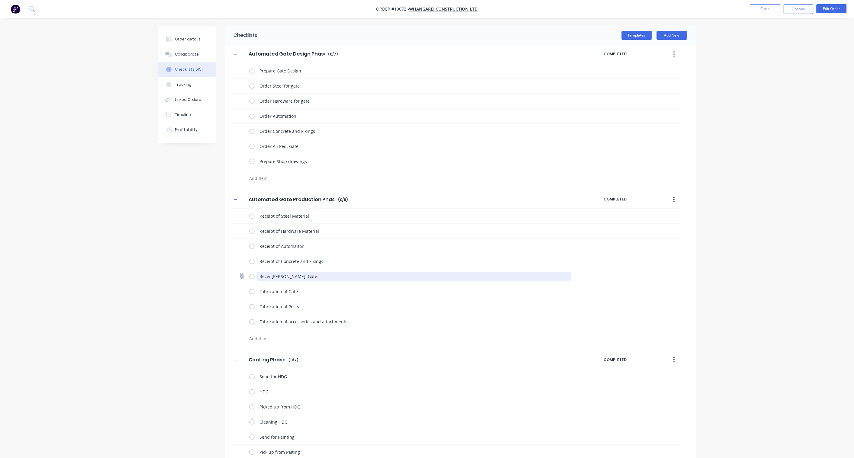
type textarea "Receip Ali Ped. Gate"
type textarea "x"
type textarea "Receipt Ali Ped. Gate"
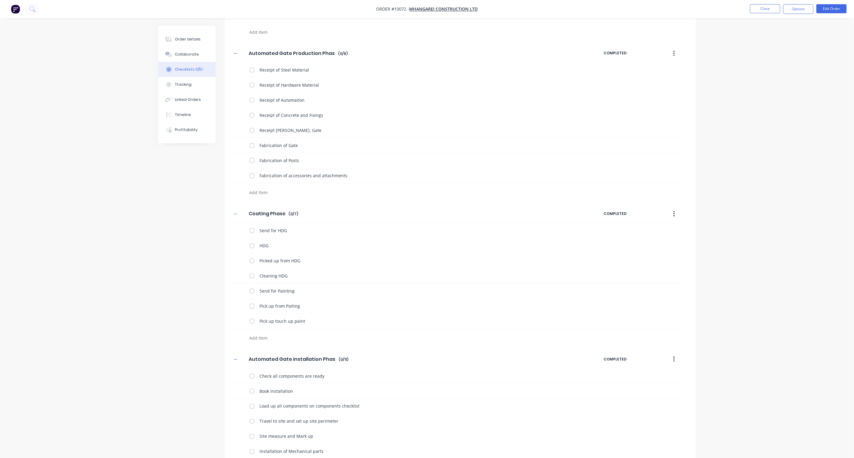
scroll to position [168, 0]
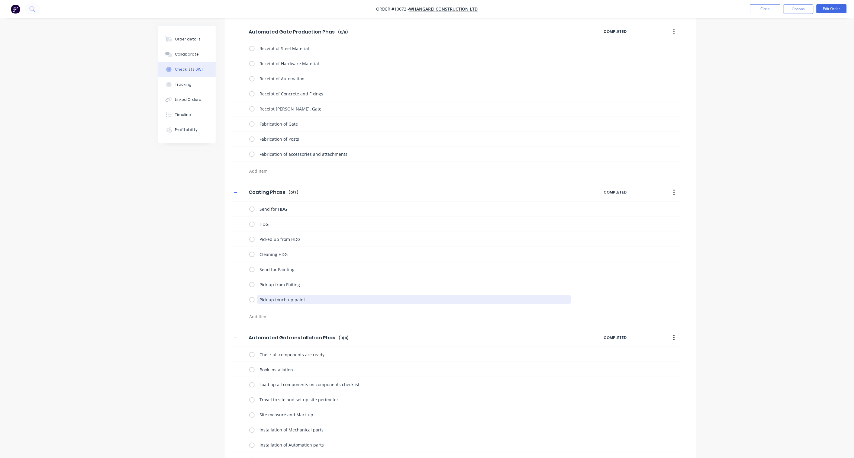
drag, startPoint x: 316, startPoint y: 302, endPoint x: 185, endPoint y: 292, distance: 131.9
click at [185, 292] on div "Checklists Templates Add New Automated Gate Design Phase Automated Gate Design …" at bounding box center [427, 372] width 538 height 1029
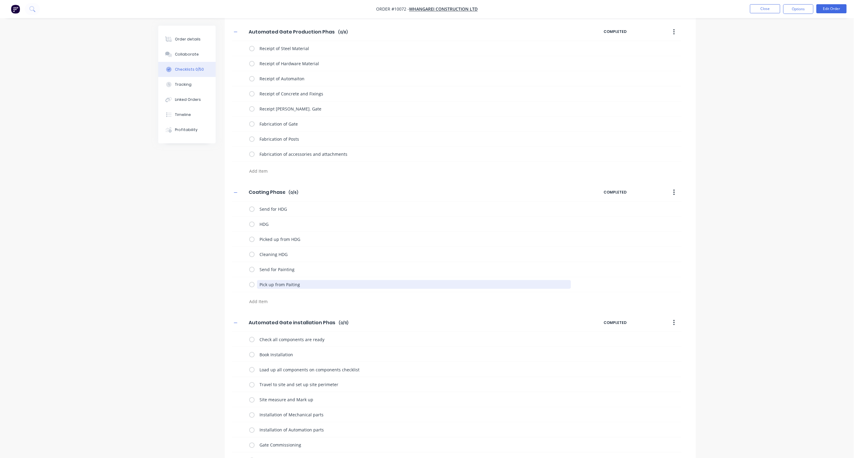
drag, startPoint x: 277, startPoint y: 280, endPoint x: 198, endPoint y: 279, distance: 79.2
click at [198, 279] on div "Checklists Templates Add New Automated Gate Design Phase Automated Gate Design …" at bounding box center [427, 365] width 538 height 1014
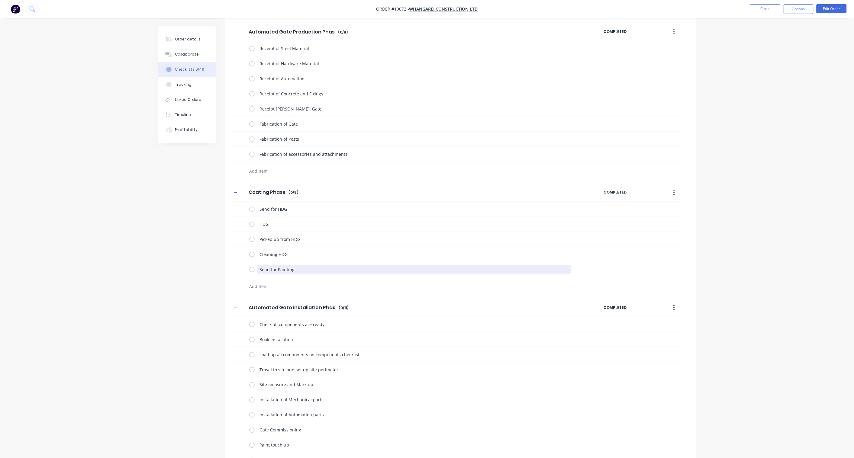
drag, startPoint x: 299, startPoint y: 271, endPoint x: 212, endPoint y: 268, distance: 86.7
click at [212, 268] on div "Checklists Templates Add New Automated Gate Design Phase Automated Gate Design …" at bounding box center [427, 357] width 538 height 999
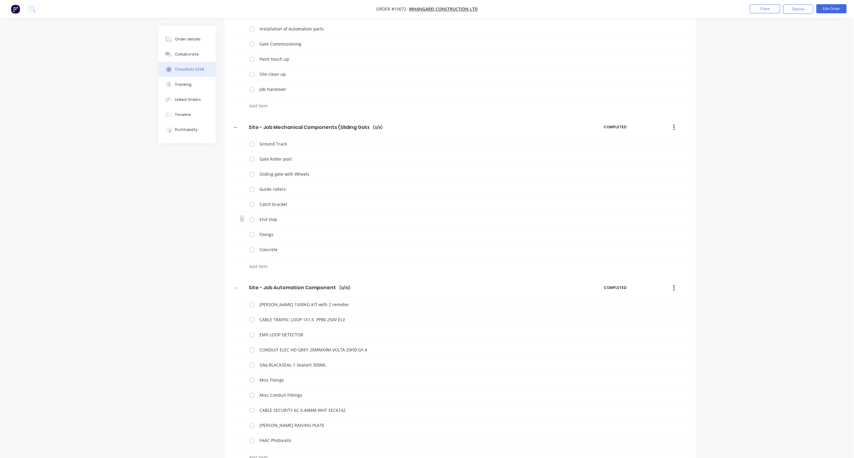
scroll to position [553, 0]
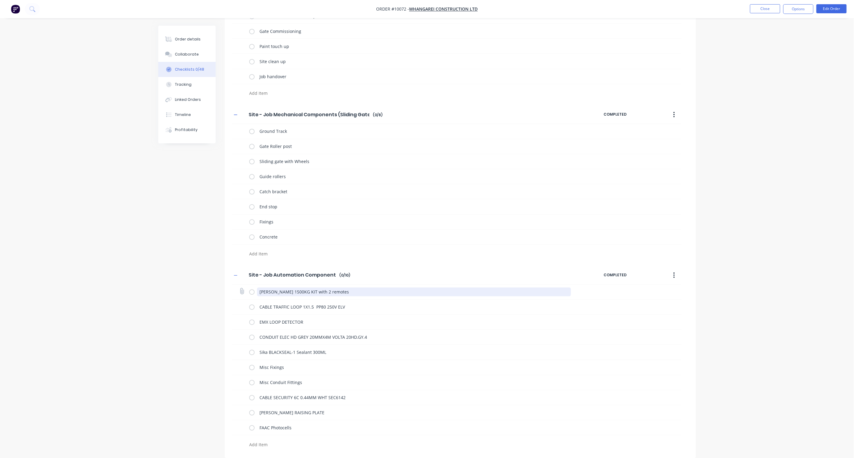
click at [329, 292] on textarea "ROGER GRANDE 1500KG KIT with 2 remotes" at bounding box center [414, 292] width 314 height 9
drag, startPoint x: 350, startPoint y: 290, endPoint x: 237, endPoint y: 283, distance: 113.8
click at [237, 283] on div "Site - Job Automation Components Site - Job Automation Components Enter Checkli…" at bounding box center [460, 358] width 471 height 185
paste textarea "oger Medio 600kg, Kit (incl 2 remotes,6M Rack + Photocells)"
type textarea "x"
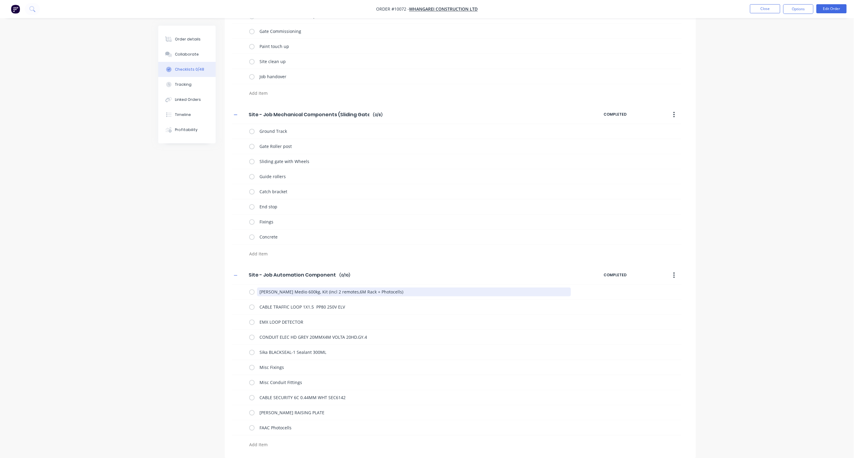
type textarea "Roger Medio 600kg, Kit (incl 2 remotes,6M Rack + Photocells)"
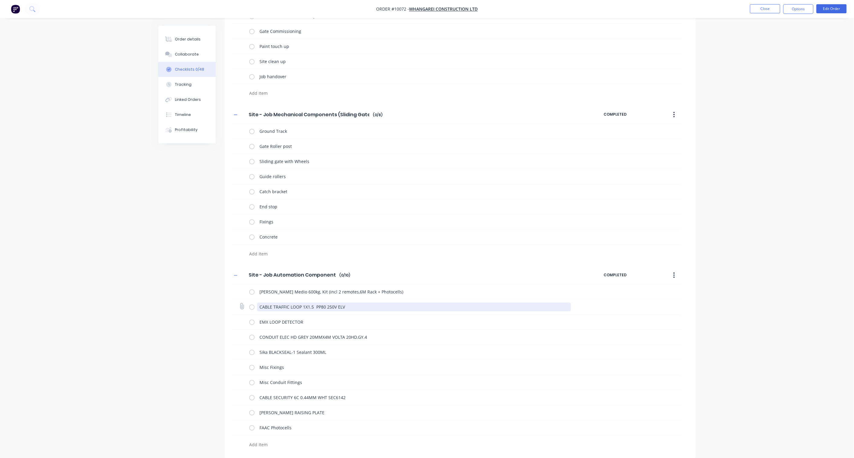
drag, startPoint x: 361, startPoint y: 307, endPoint x: 252, endPoint y: 304, distance: 109.7
click at [252, 304] on div "CABLE TRAFFIC LOOP 1X1.5 PP80 250V ELV" at bounding box center [411, 307] width 324 height 12
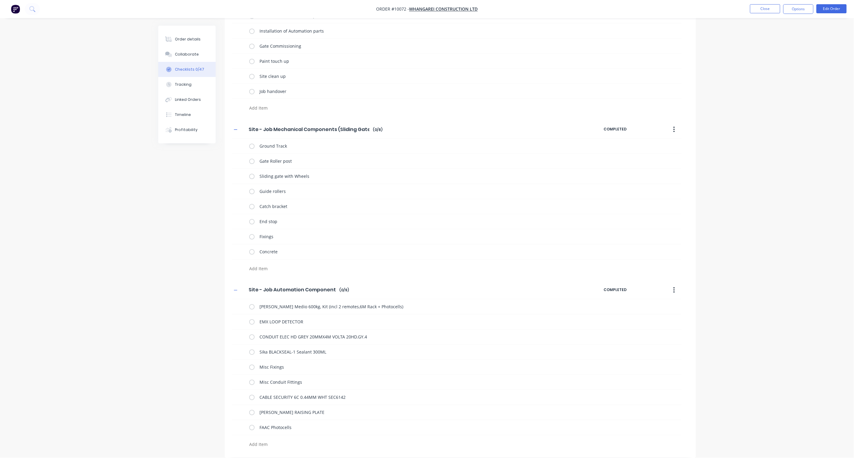
scroll to position [538, 0]
drag, startPoint x: 308, startPoint y: 322, endPoint x: 238, endPoint y: 323, distance: 70.4
click at [238, 323] on div "EMX LOOP DETECTOR" at bounding box center [456, 322] width 449 height 15
paste textarea "voLoop Barrier Sensor"
type textarea "x"
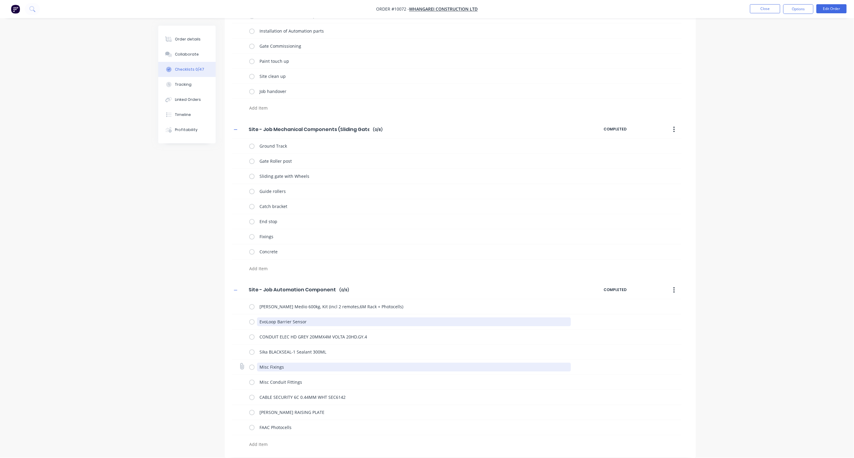
type textarea "EvoLoop Barrier Sensor"
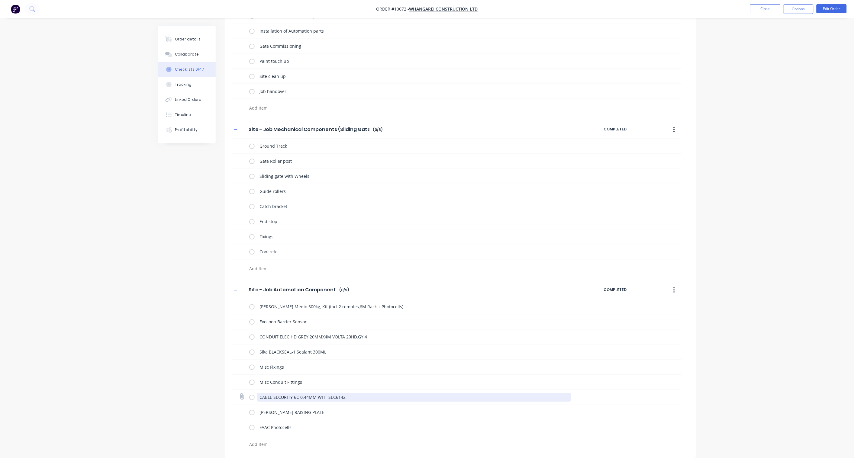
drag, startPoint x: 351, startPoint y: 396, endPoint x: 243, endPoint y: 397, distance: 107.8
click at [243, 397] on div "CABLE SECURITY 6C 0.44MM WHT SEC6142" at bounding box center [456, 397] width 449 height 15
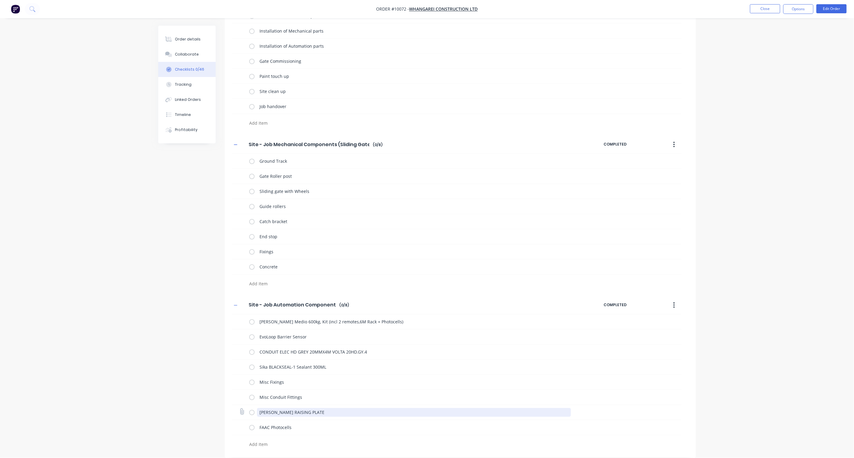
drag, startPoint x: 342, startPoint y: 413, endPoint x: 239, endPoint y: 411, distance: 102.7
click at [239, 411] on div "ROGER GRANDE RAISING PLATE" at bounding box center [456, 412] width 449 height 15
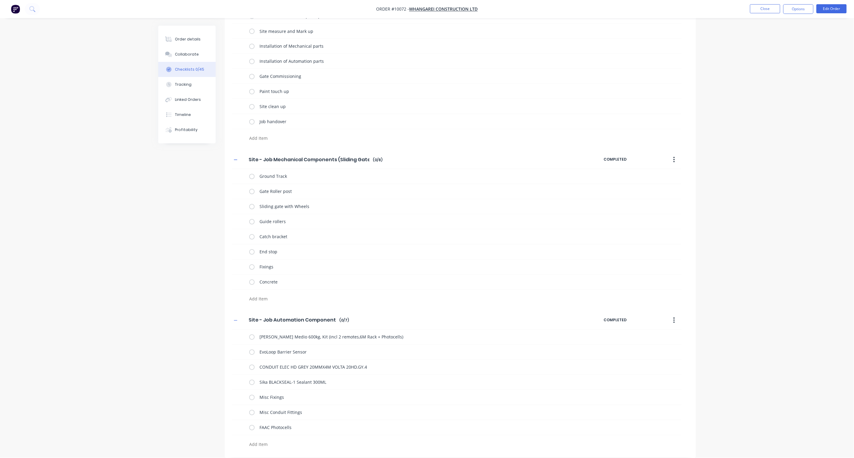
scroll to position [507, 0]
drag, startPoint x: 301, startPoint y: 428, endPoint x: 237, endPoint y: 426, distance: 63.8
click at [237, 426] on div "FAAC Photocells" at bounding box center [456, 427] width 449 height 15
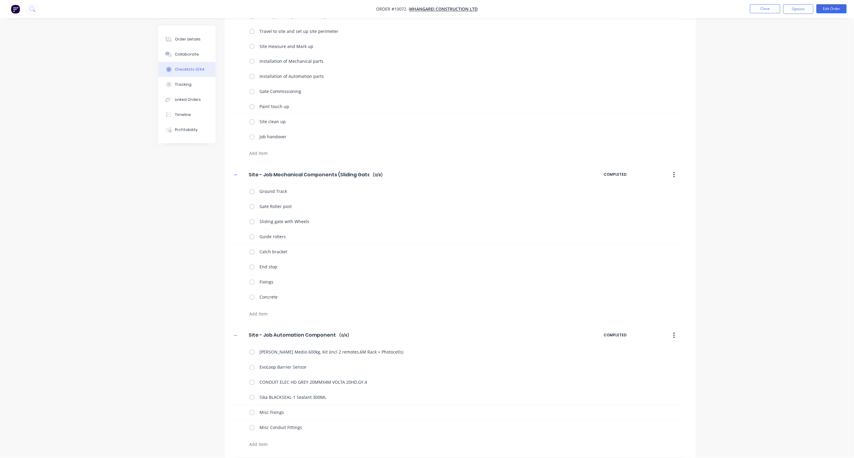
click at [259, 445] on textarea at bounding box center [392, 444] width 291 height 9
click at [256, 444] on textarea at bounding box center [392, 444] width 291 height 9
paste textarea "Wireless keypad H85"
type textarea "x"
type textarea "Wireless keypad H85"
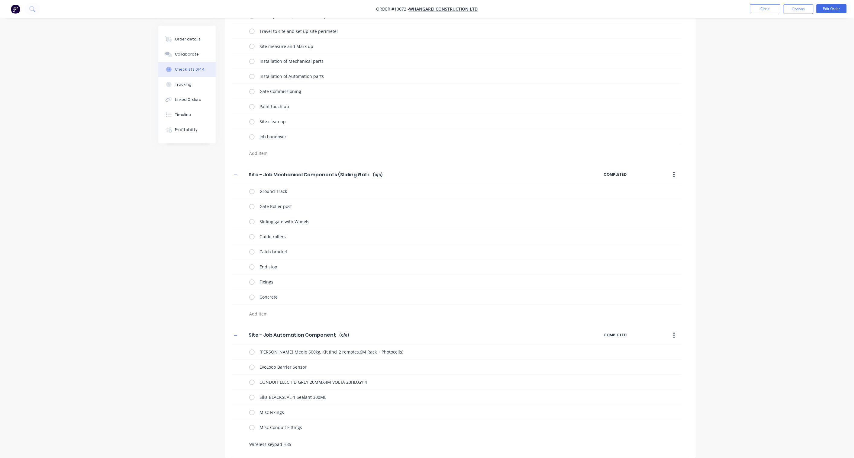
type textarea "x"
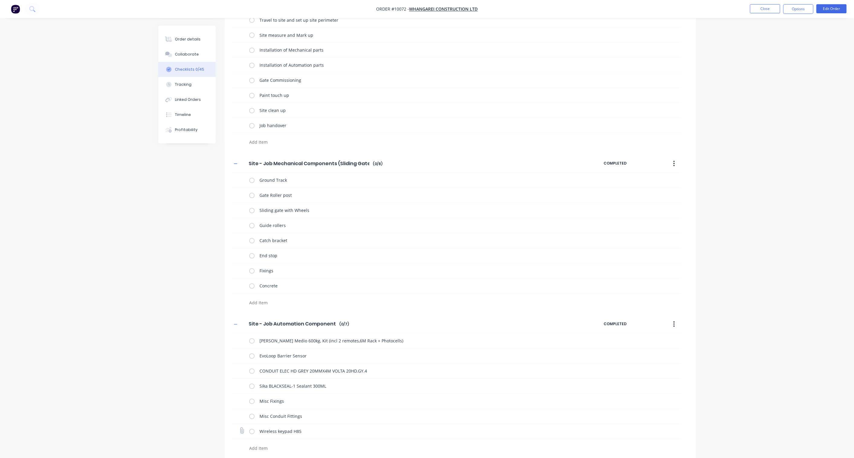
scroll to position [507, 0]
click at [277, 445] on textarea at bounding box center [392, 444] width 291 height 9
paste textarea "Rain Hood for Keypad or Intercom 110x150mm"
type textarea "x"
type textarea "Rain Hood for Keypad or Intercom 110x150mm"
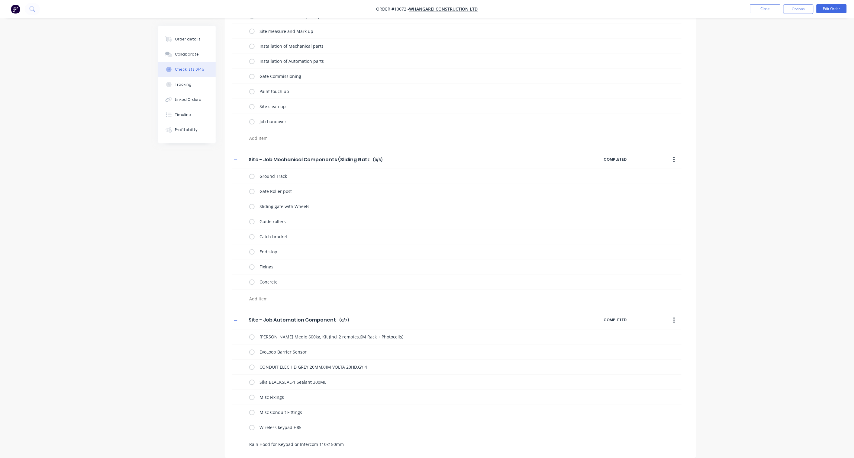
click at [353, 443] on textarea "Rain Hood for Keypad or Intercom 110x150mm" at bounding box center [392, 444] width 291 height 9
type textarea "x"
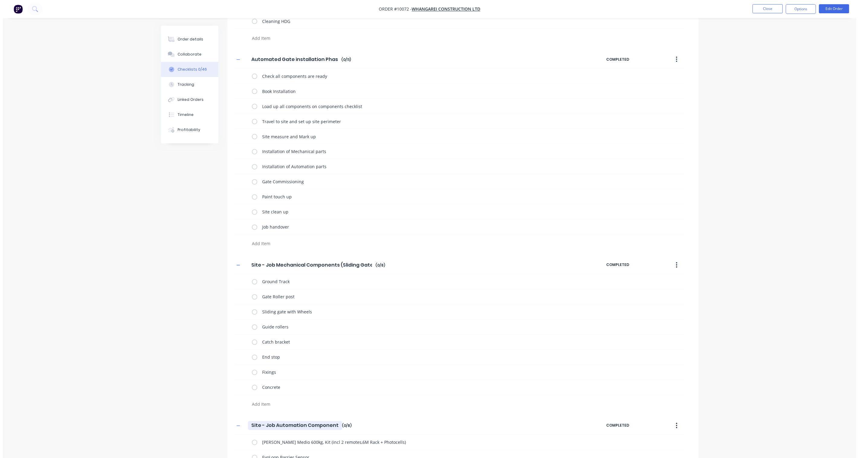
scroll to position [0, 0]
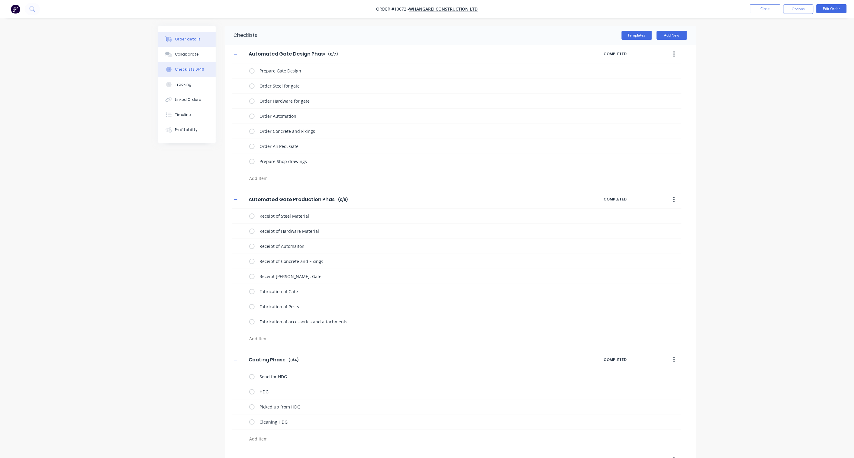
click at [192, 37] on div "Order details" at bounding box center [188, 39] width 26 height 5
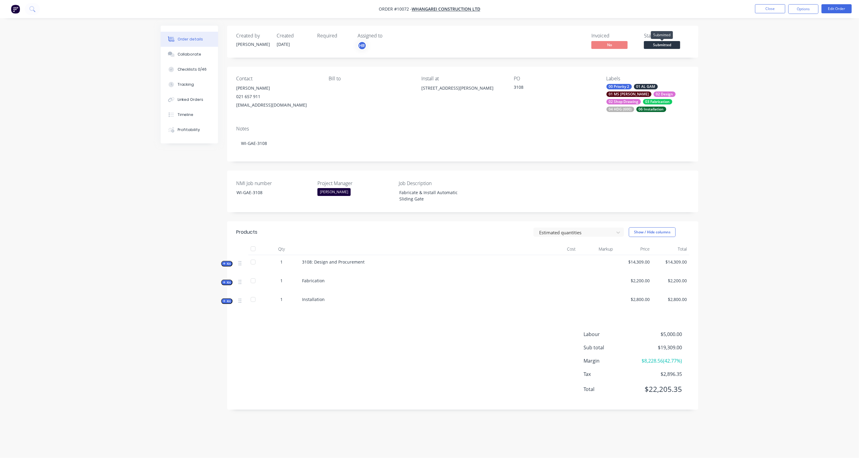
click at [660, 45] on span "Submitted" at bounding box center [662, 45] width 36 height 8
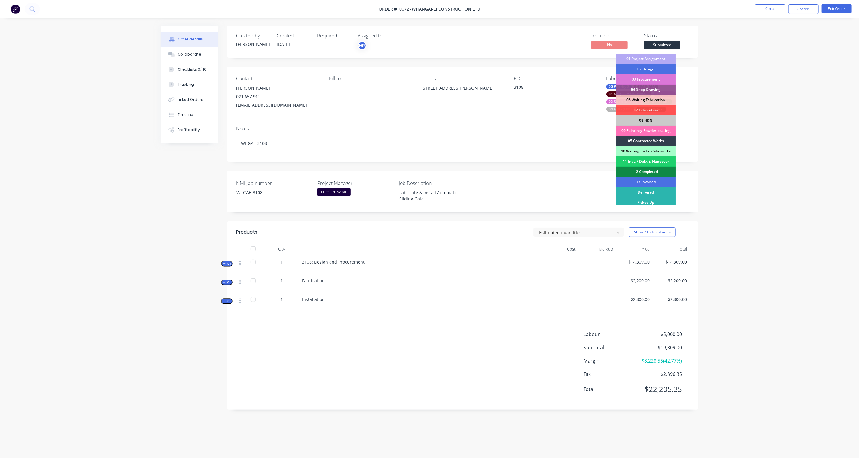
click at [657, 59] on div "01 Project Assignment" at bounding box center [646, 59] width 60 height 10
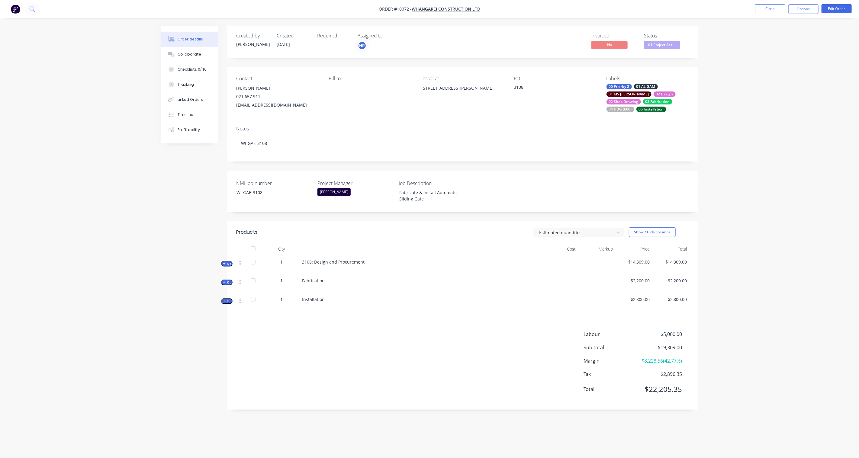
click at [762, 83] on div "Order details Collaborate Checklists 0/46 Tracking Linked Orders Timeline Profi…" at bounding box center [429, 229] width 859 height 458
click at [805, 7] on button "Options" at bounding box center [803, 9] width 30 height 10
click at [783, 72] on div "Work Order" at bounding box center [786, 73] width 56 height 9
click at [783, 49] on div "With pricing" at bounding box center [786, 48] width 56 height 9
click at [328, 191] on div "[PERSON_NAME]" at bounding box center [333, 192] width 33 height 8
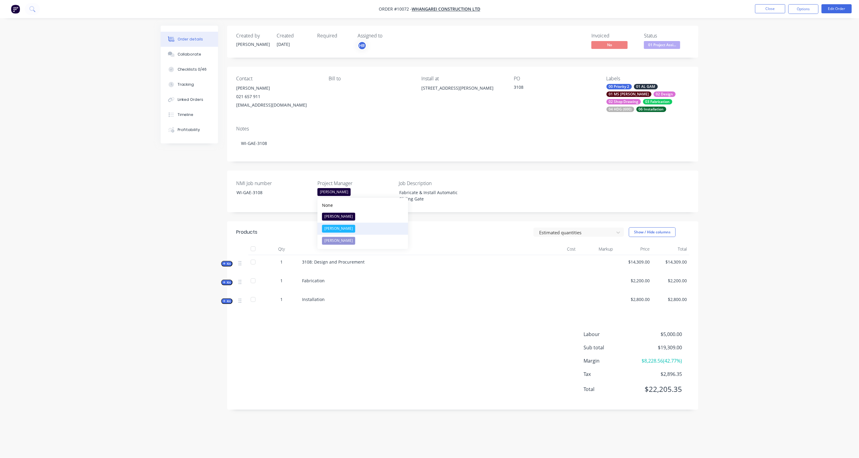
click at [337, 226] on div "[PERSON_NAME]" at bounding box center [338, 229] width 33 height 8
click at [130, 268] on div "Order details Collaborate Checklists 0/46 Tracking Linked Orders Timeline Profi…" at bounding box center [429, 229] width 859 height 458
click at [364, 46] on div "HR" at bounding box center [362, 45] width 9 height 9
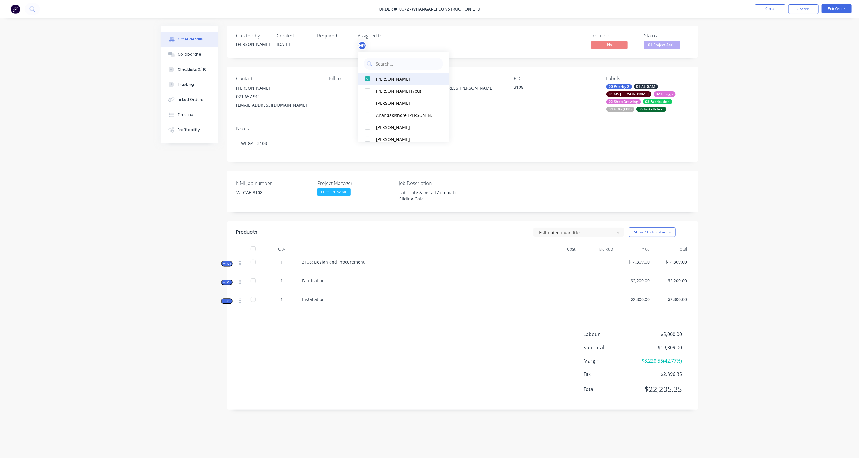
click at [369, 78] on div at bounding box center [368, 79] width 12 height 12
click at [369, 46] on button "Add team member" at bounding box center [376, 45] width 44 height 8
click at [364, 38] on div "Assigned to" at bounding box center [388, 36] width 60 height 6
click at [366, 44] on button "Add team member" at bounding box center [376, 45] width 44 height 8
type input "pau"
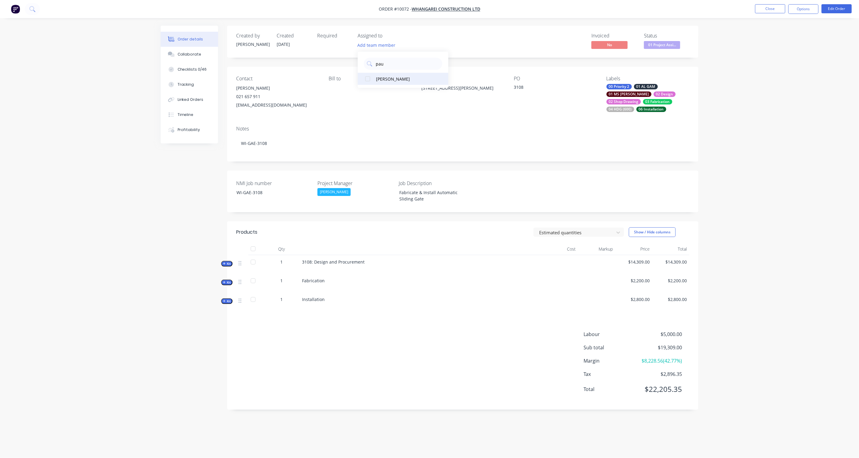
click at [383, 80] on div "[PERSON_NAME]" at bounding box center [406, 79] width 60 height 6
click at [197, 188] on div "Created by Karl Created 22/09/25 Required Assigned to PY Invoiced No Status 01 …" at bounding box center [430, 222] width 538 height 393
click at [810, 11] on button "Options" at bounding box center [803, 9] width 30 height 10
click at [782, 74] on div "Work Order" at bounding box center [786, 73] width 56 height 9
click at [781, 50] on div "With pricing" at bounding box center [786, 48] width 56 height 9
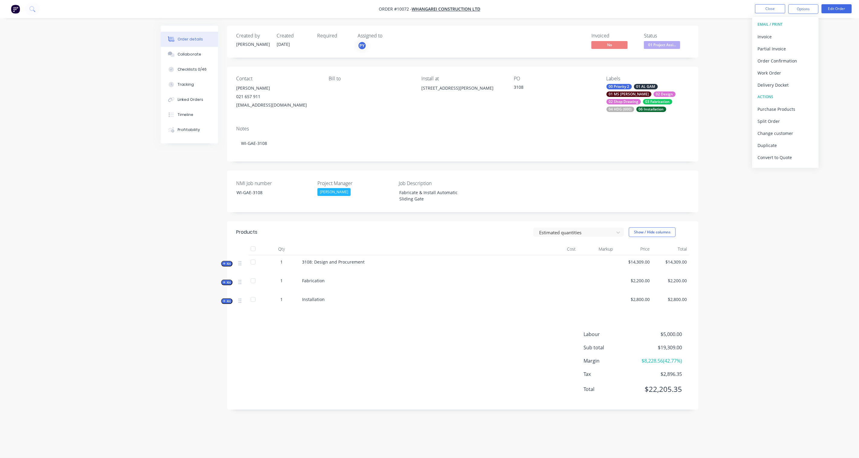
click at [768, 292] on div "Order details Collaborate Checklists 0/46 Tracking Linked Orders Timeline Profi…" at bounding box center [429, 229] width 859 height 458
click at [776, 10] on button "Close" at bounding box center [770, 8] width 30 height 9
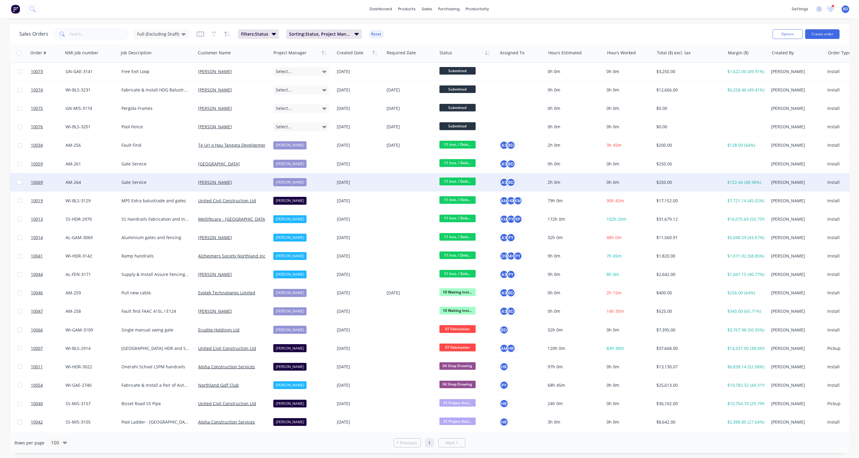
click at [456, 181] on span "11 Inst. / Delv..." at bounding box center [458, 182] width 36 height 8
click at [467, 242] on span "12 Completed" at bounding box center [456, 242] width 28 height 6
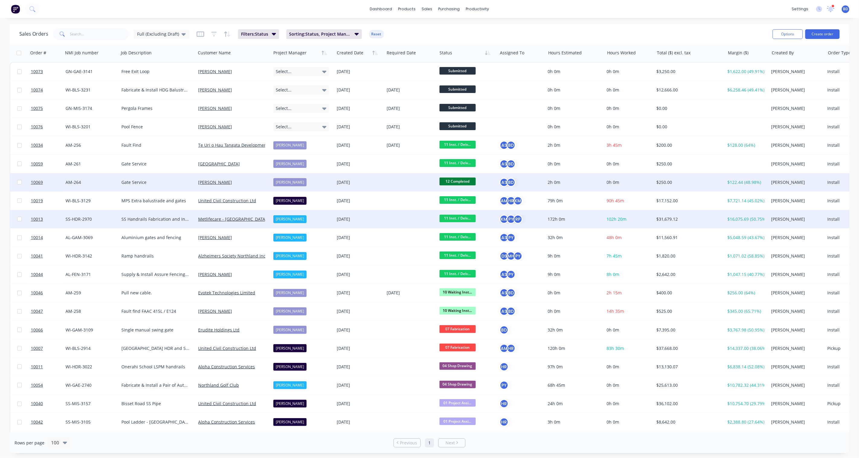
click at [459, 218] on span "11 Inst. / Delv..." at bounding box center [458, 219] width 36 height 8
click at [464, 278] on span "12 Completed" at bounding box center [456, 279] width 28 height 6
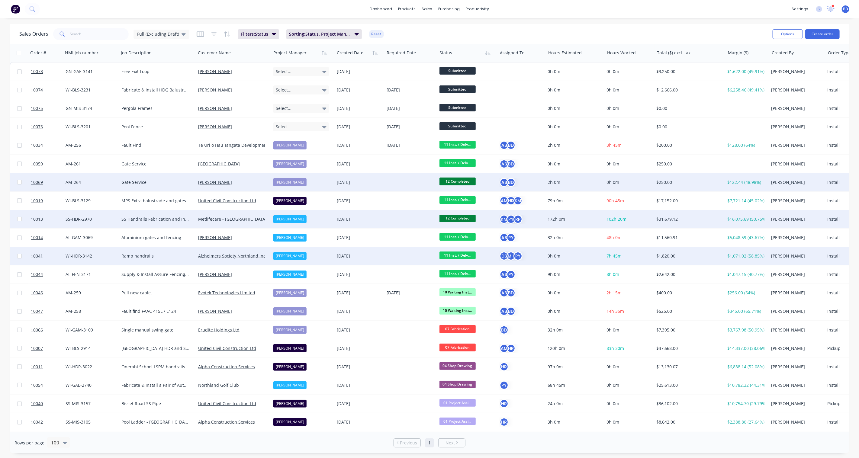
click at [461, 255] on span "11 Inst. / Delv..." at bounding box center [458, 256] width 36 height 8
click at [470, 314] on button "12 Completed" at bounding box center [470, 315] width 62 height 11
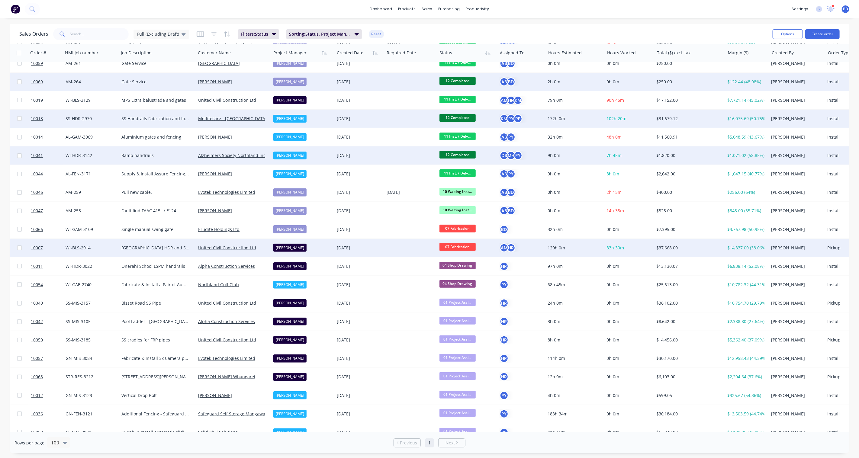
scroll to position [134, 0]
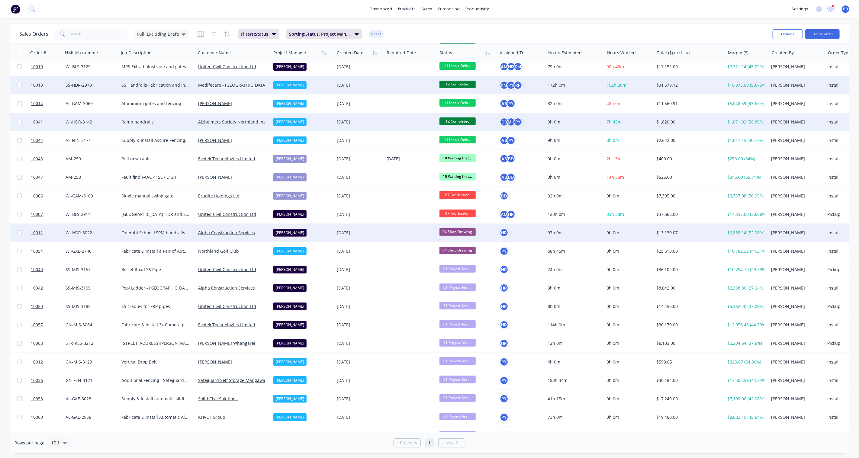
click at [462, 232] on span "04 Shop Drawing" at bounding box center [458, 232] width 36 height 8
click at [464, 304] on span "06 Waiting Fabrication" at bounding box center [464, 307] width 45 height 6
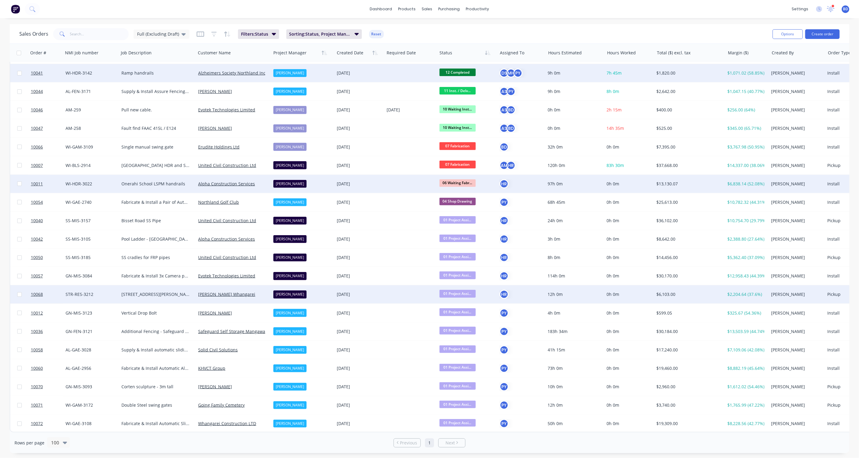
scroll to position [0, 0]
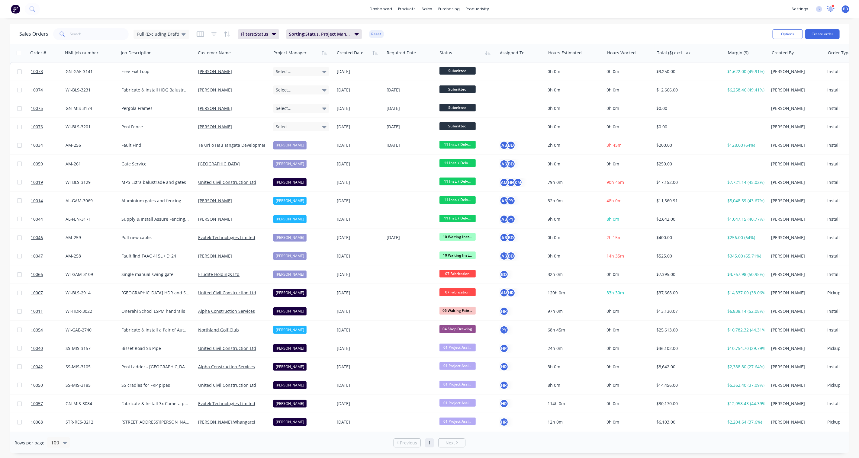
click at [831, 9] on icon at bounding box center [830, 8] width 5 height 5
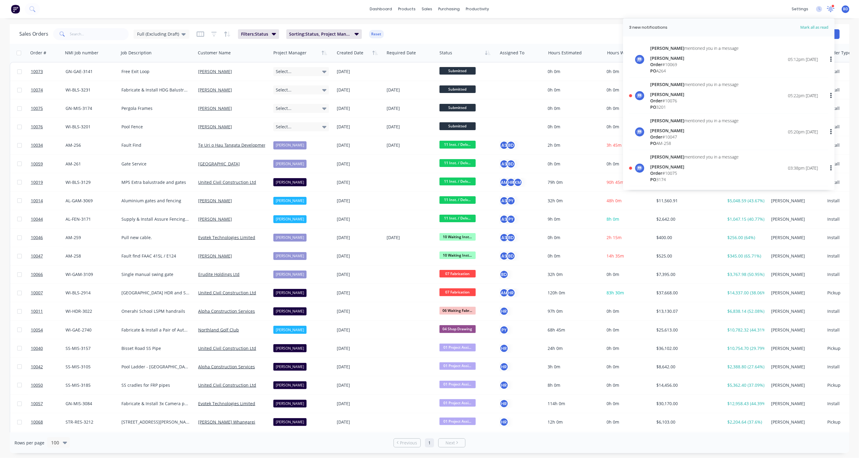
click at [831, 9] on icon at bounding box center [831, 7] width 6 height 5
